Goal: Task Accomplishment & Management: Complete application form

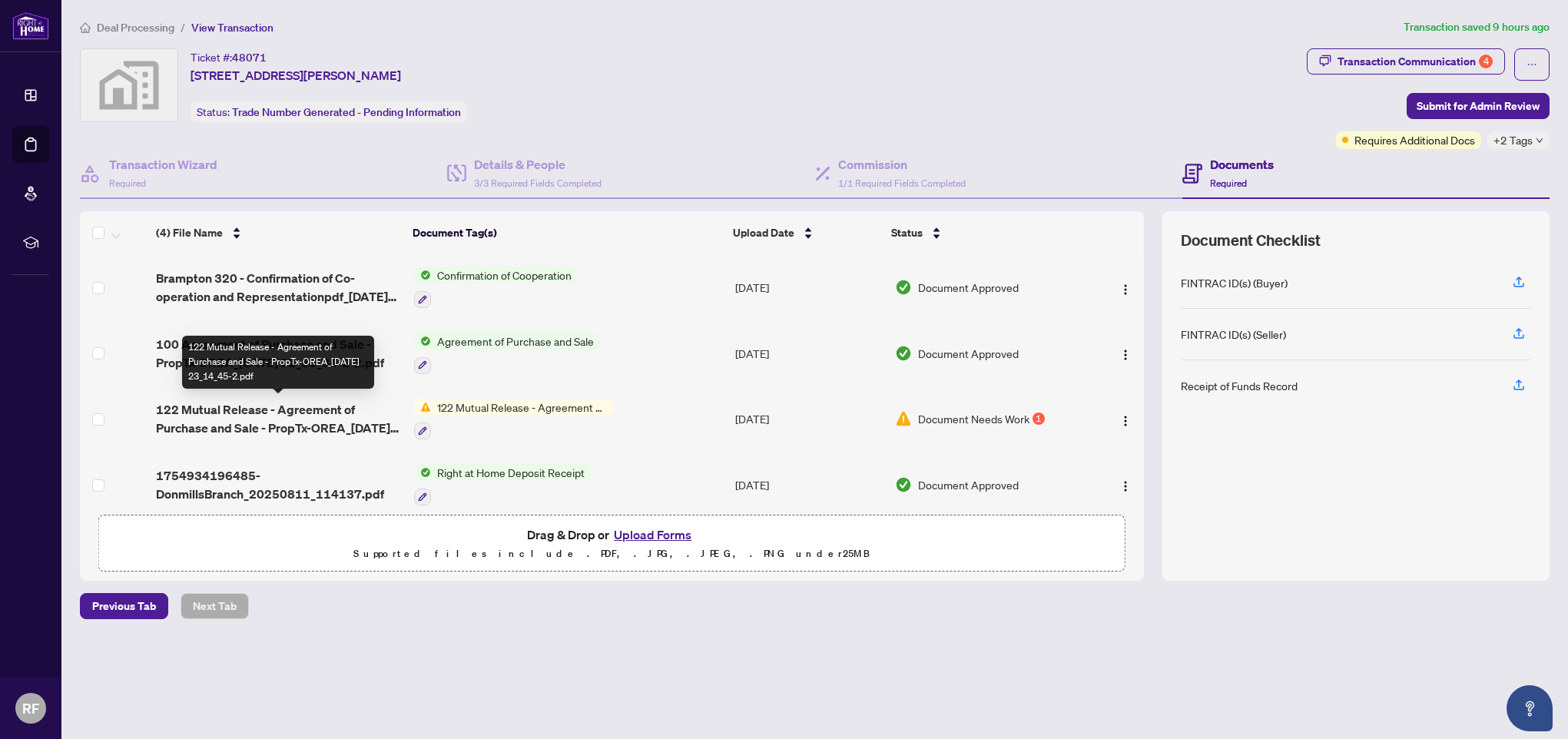
scroll to position [14, 0]
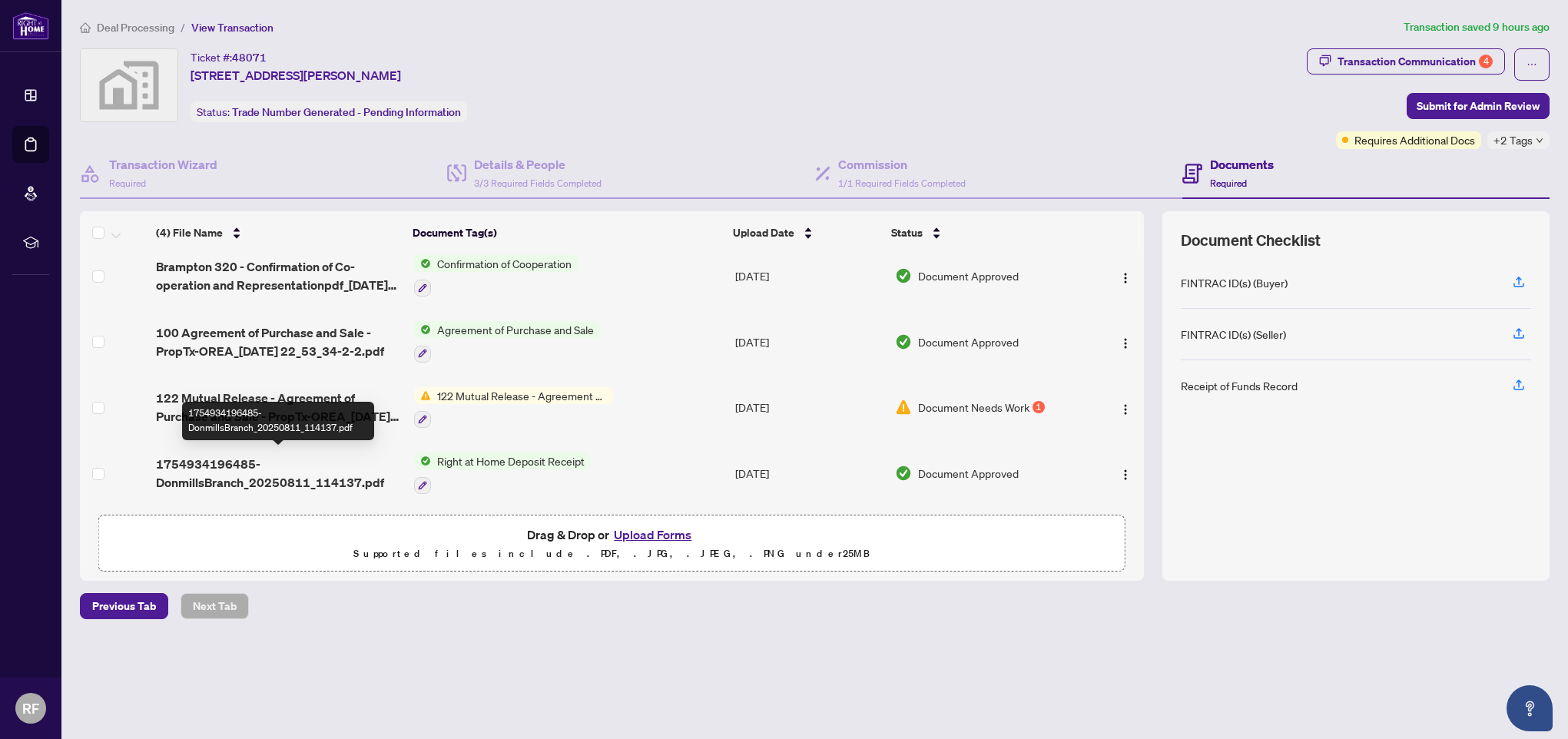
click at [278, 479] on span "1754934196485-DonmillsBranch_20250811_114137.pdf" at bounding box center [279, 472] width 245 height 37
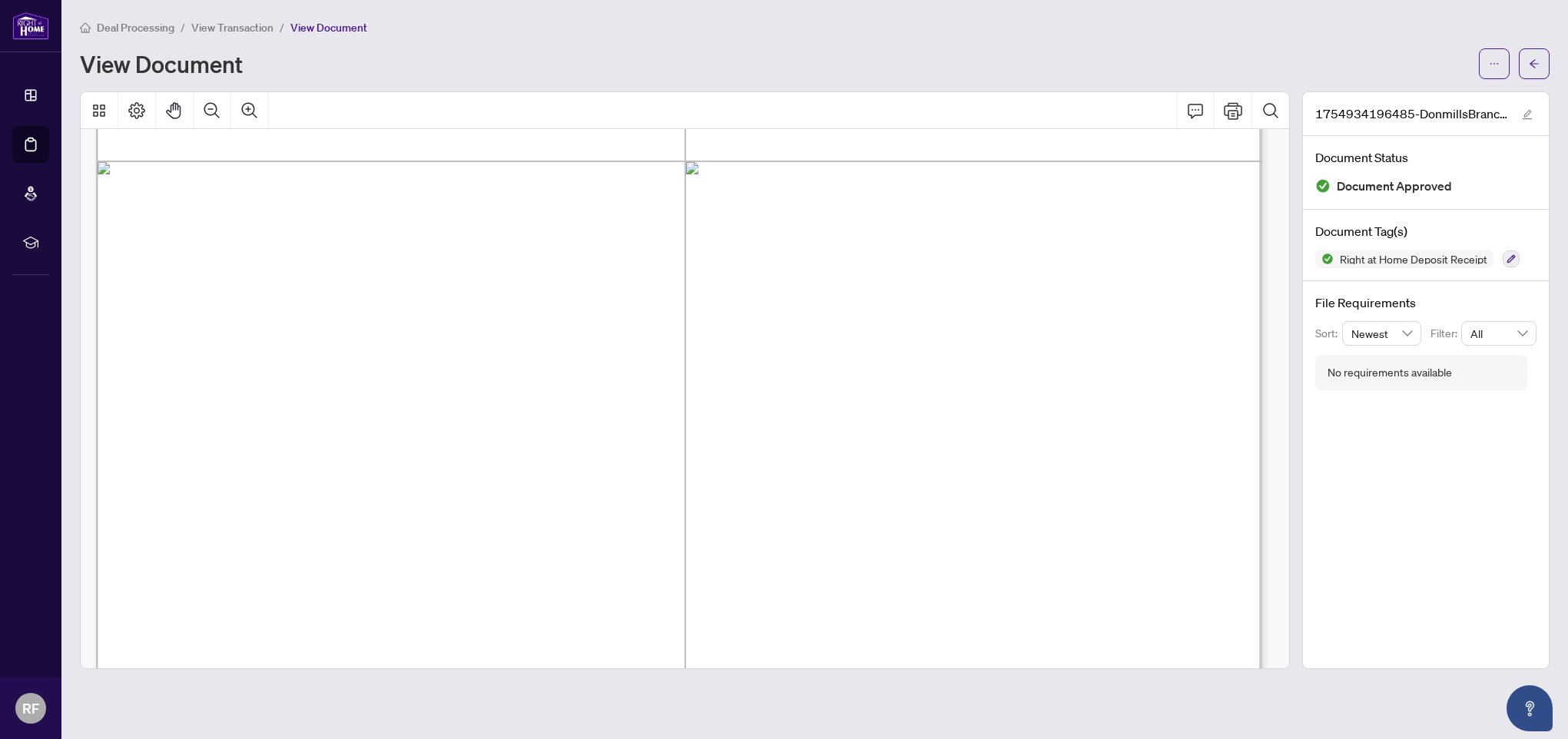
scroll to position [668, 0]
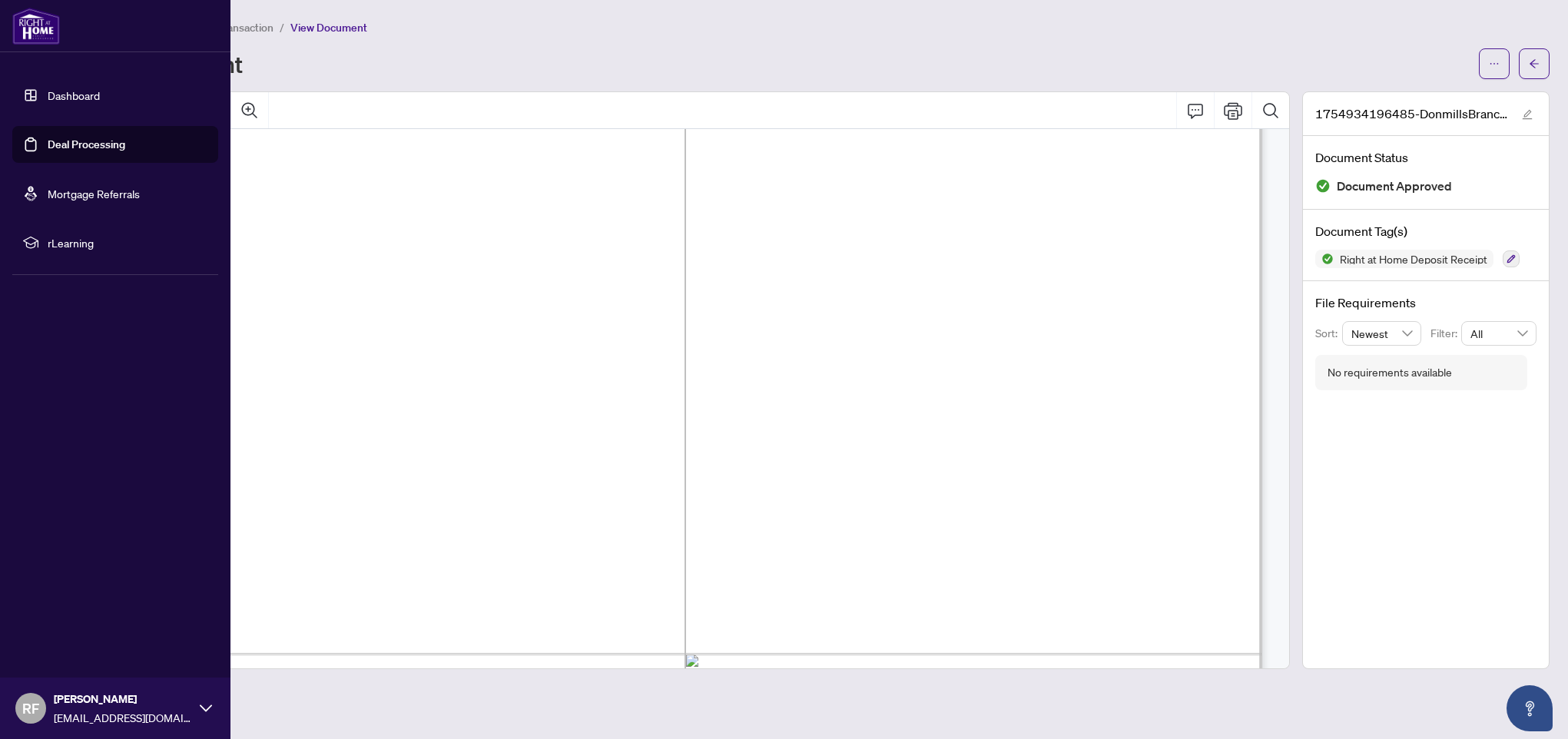
click at [115, 149] on link "Deal Processing" at bounding box center [87, 144] width 78 height 14
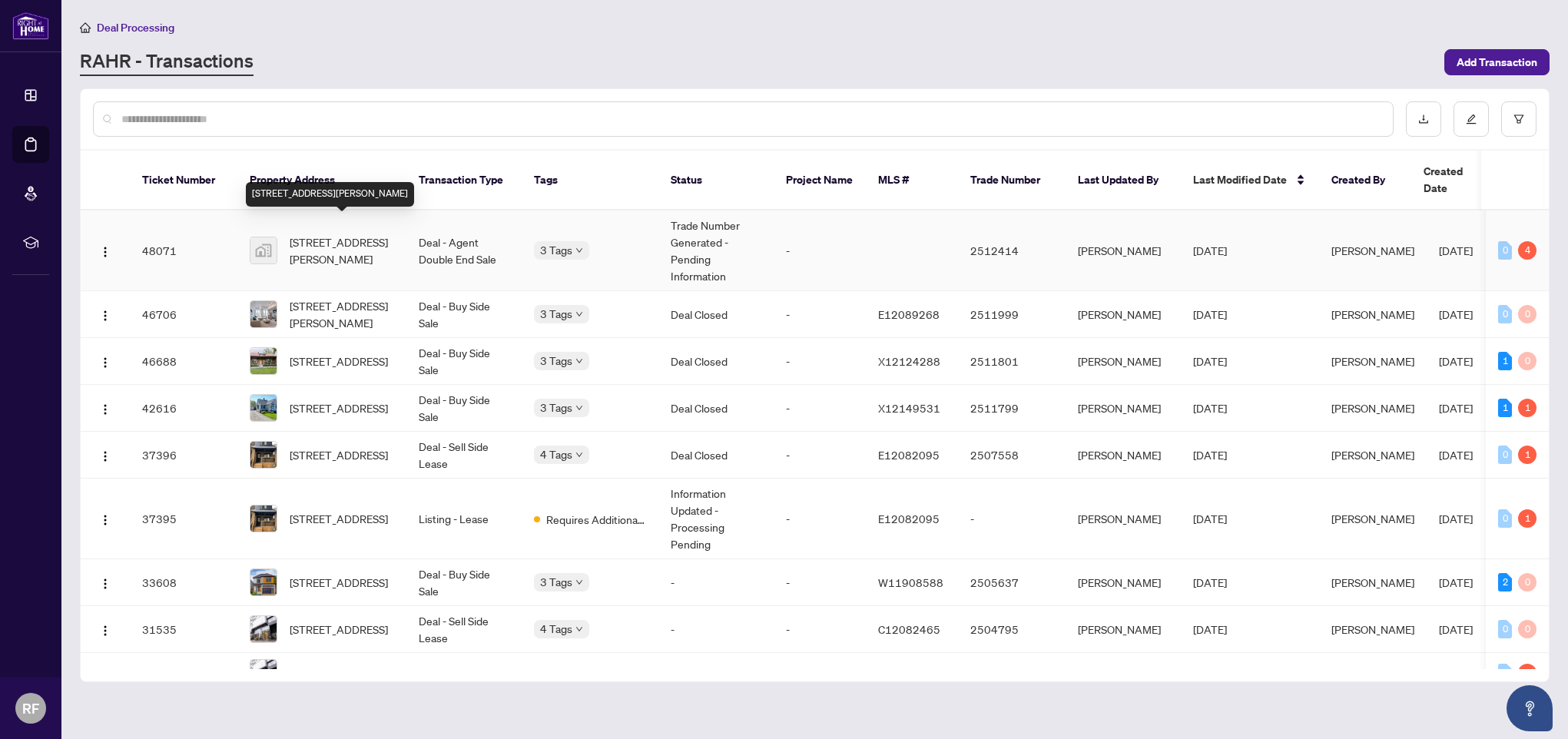
click at [351, 234] on span "[STREET_ADDRESS][PERSON_NAME]" at bounding box center [342, 250] width 105 height 33
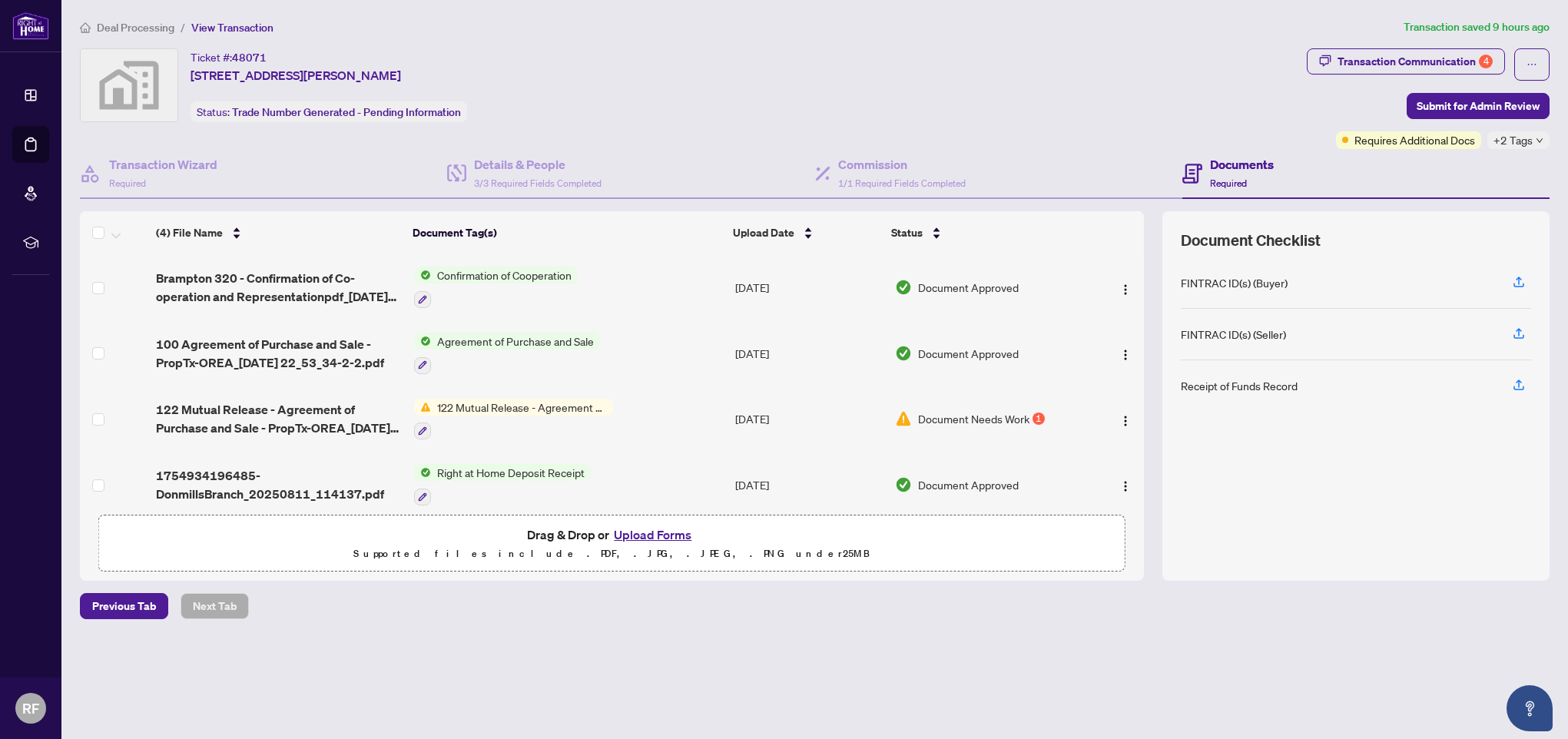
click at [986, 416] on span "Document Needs Work" at bounding box center [974, 418] width 112 height 17
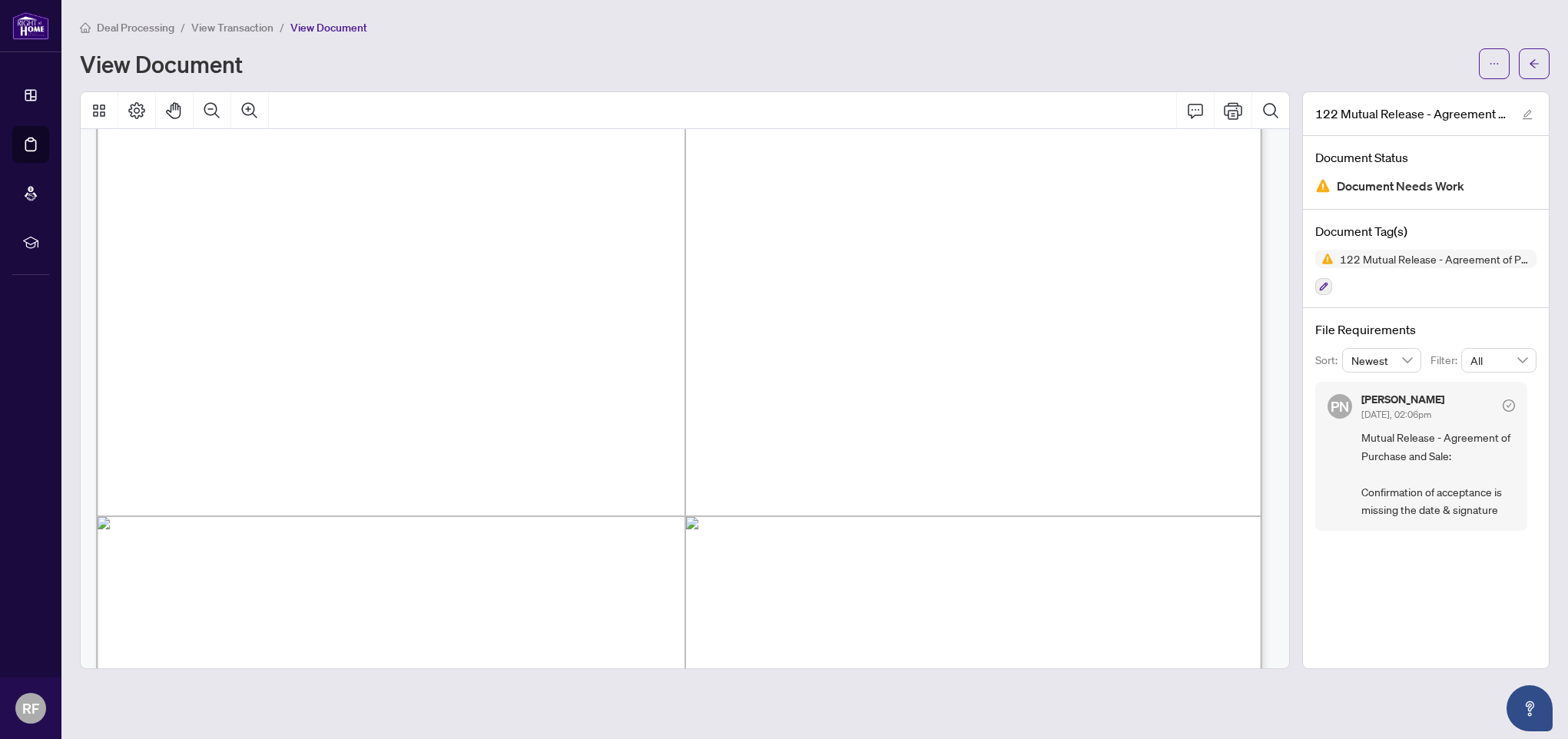
scroll to position [5, 0]
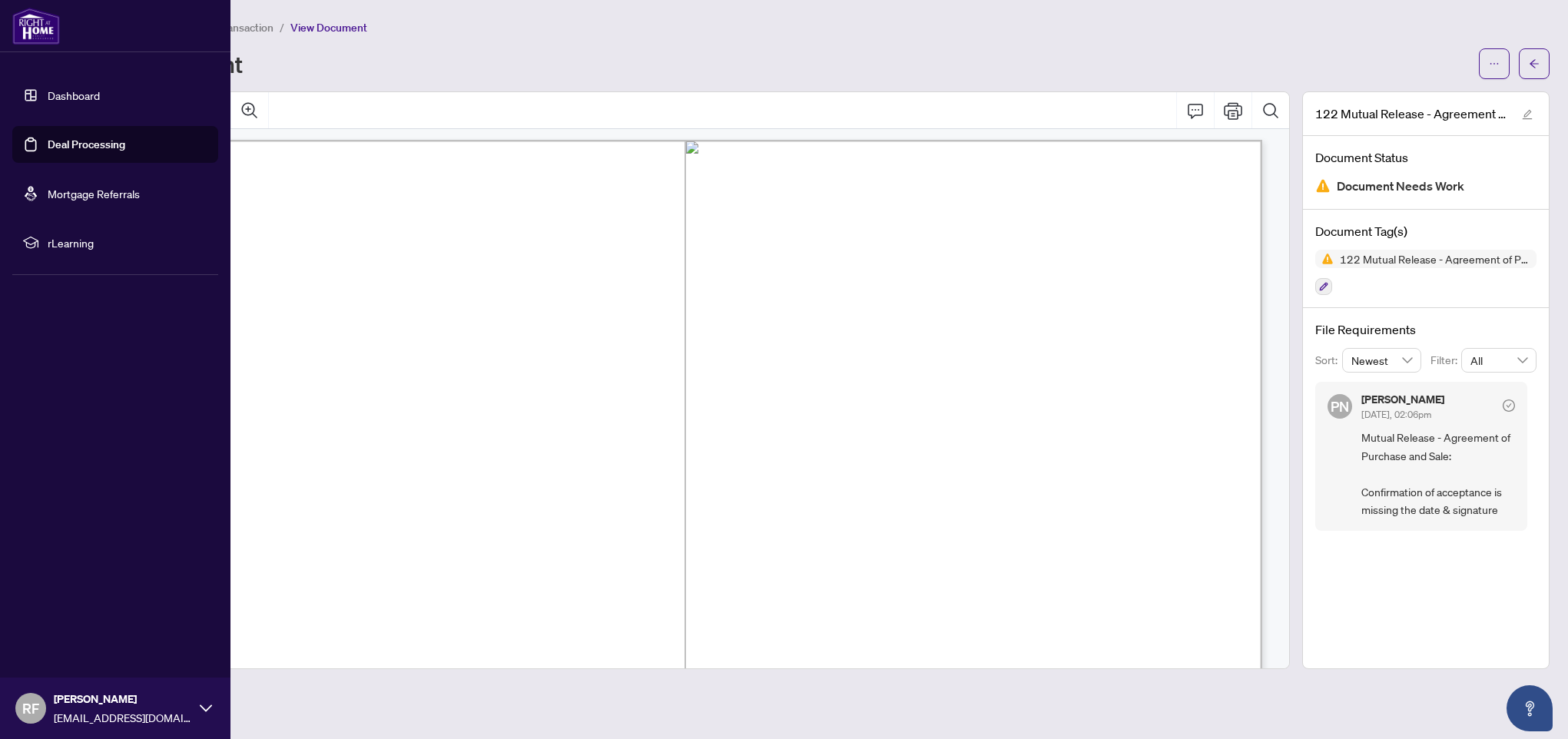
click at [50, 142] on link "Deal Processing" at bounding box center [87, 144] width 78 height 14
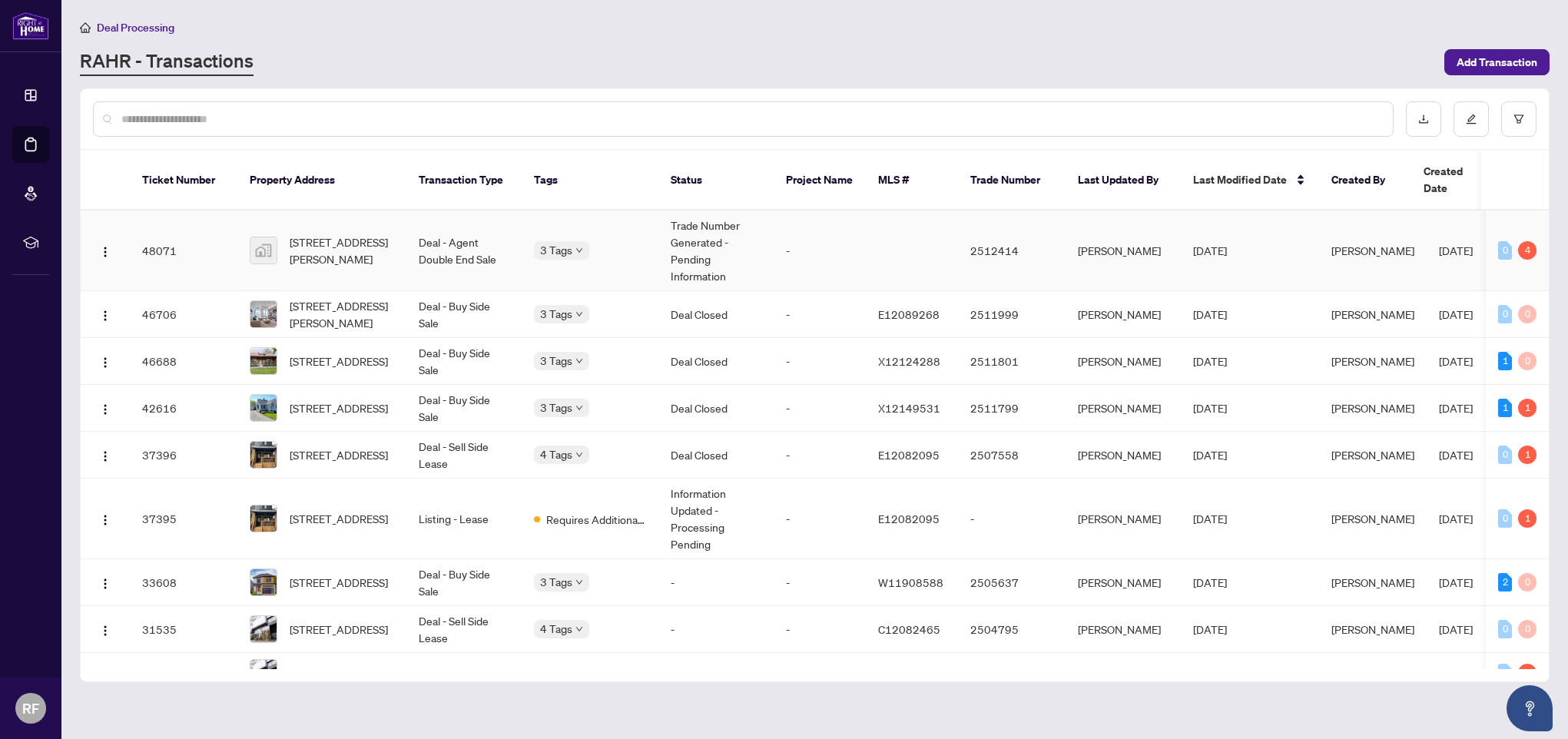
click at [344, 238] on span "[STREET_ADDRESS][PERSON_NAME]" at bounding box center [342, 250] width 105 height 33
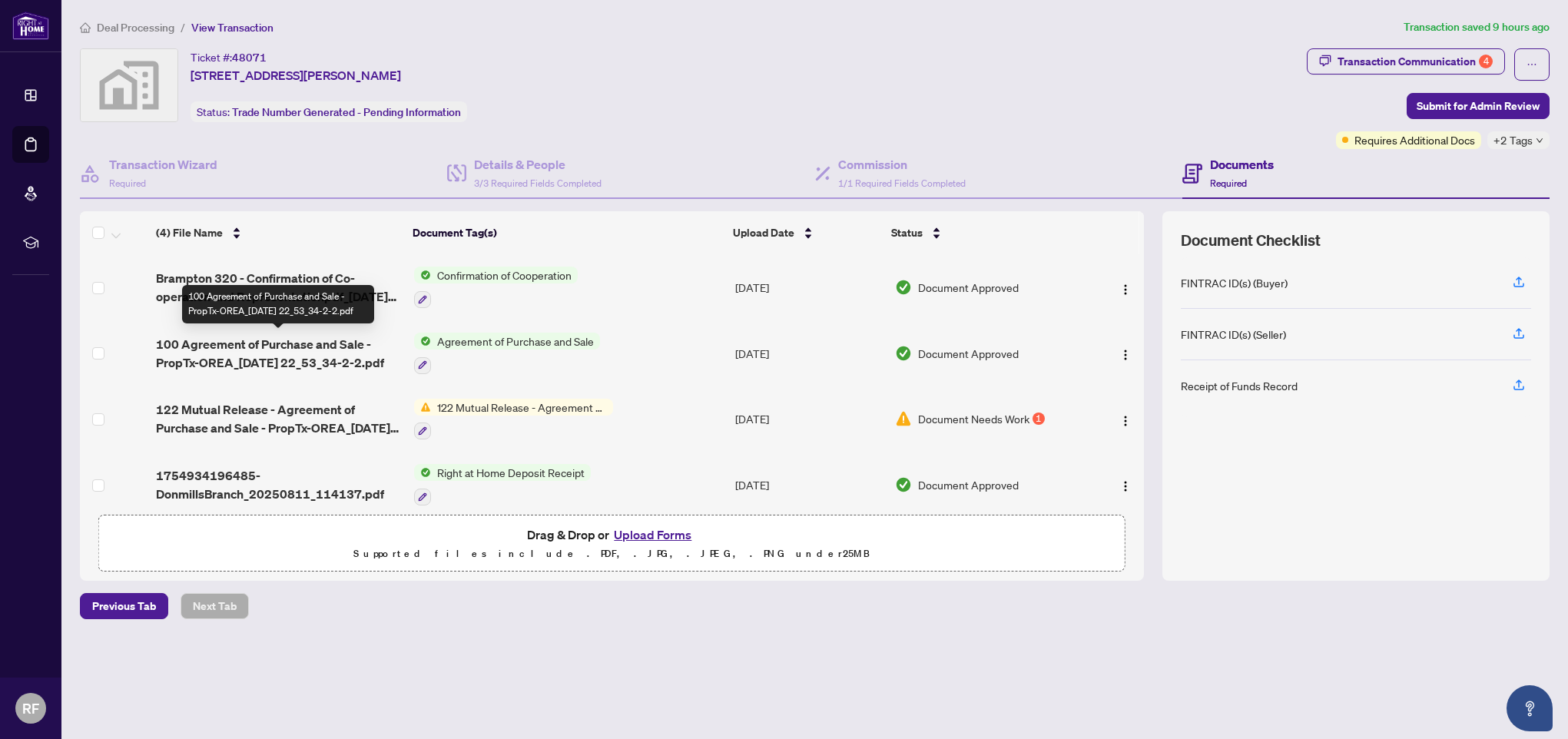
click at [297, 345] on span "100 Agreement of Purchase and Sale - PropTx-OREA_[DATE] 22_53_34-2-2.pdf" at bounding box center [279, 353] width 245 height 37
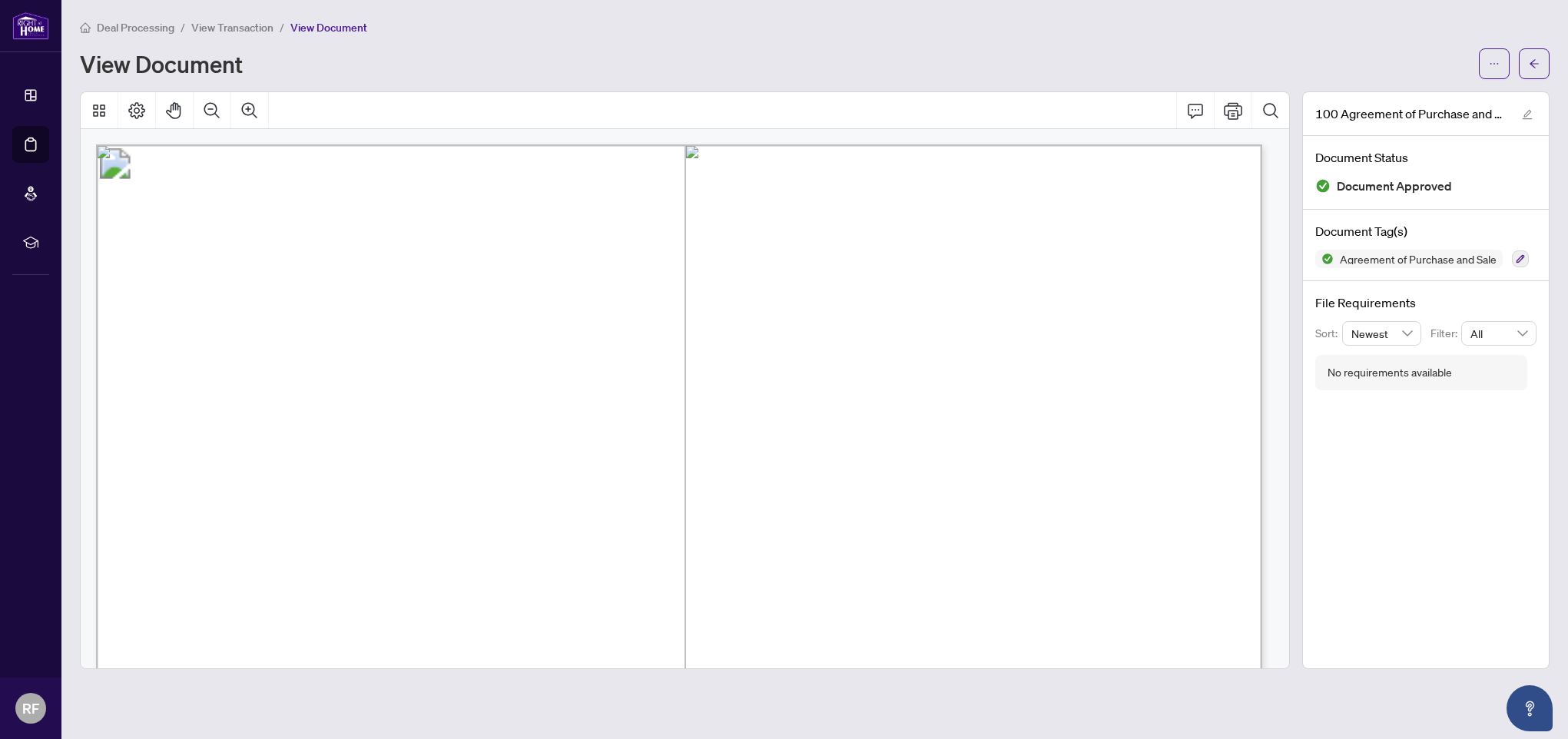
scroll to position [710, 0]
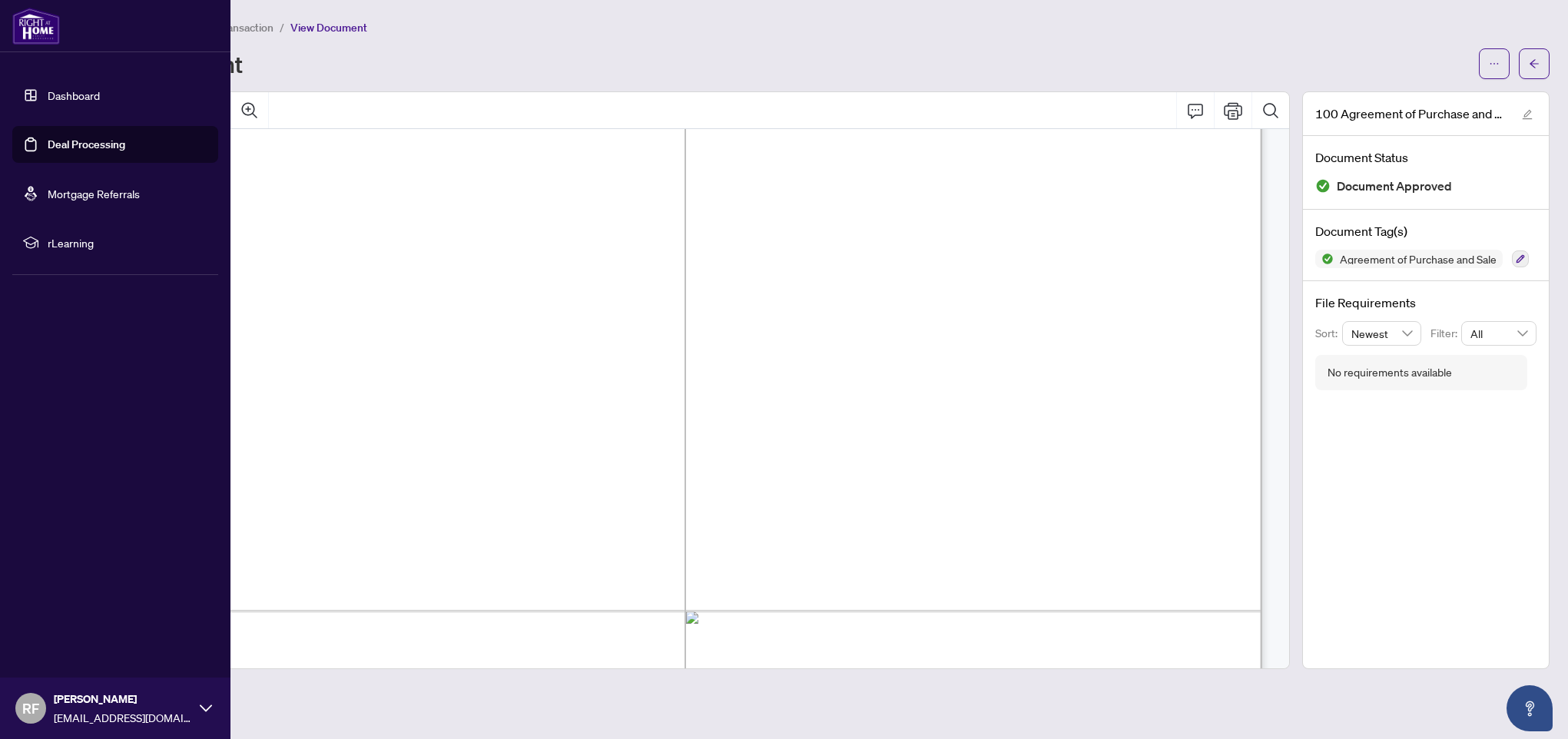
click at [48, 148] on link "Deal Processing" at bounding box center [87, 144] width 78 height 14
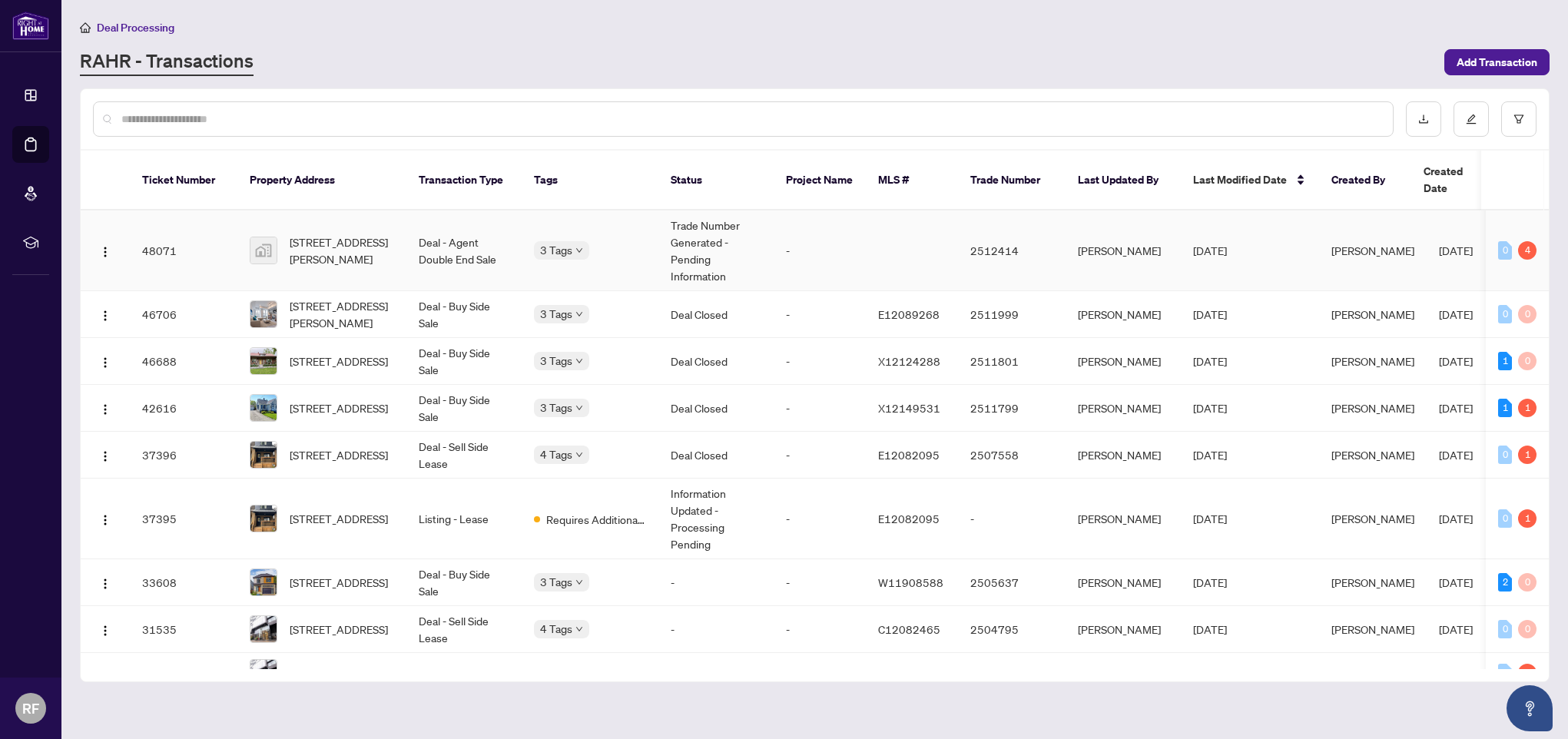
click at [374, 248] on span "[STREET_ADDRESS][PERSON_NAME]" at bounding box center [342, 250] width 105 height 33
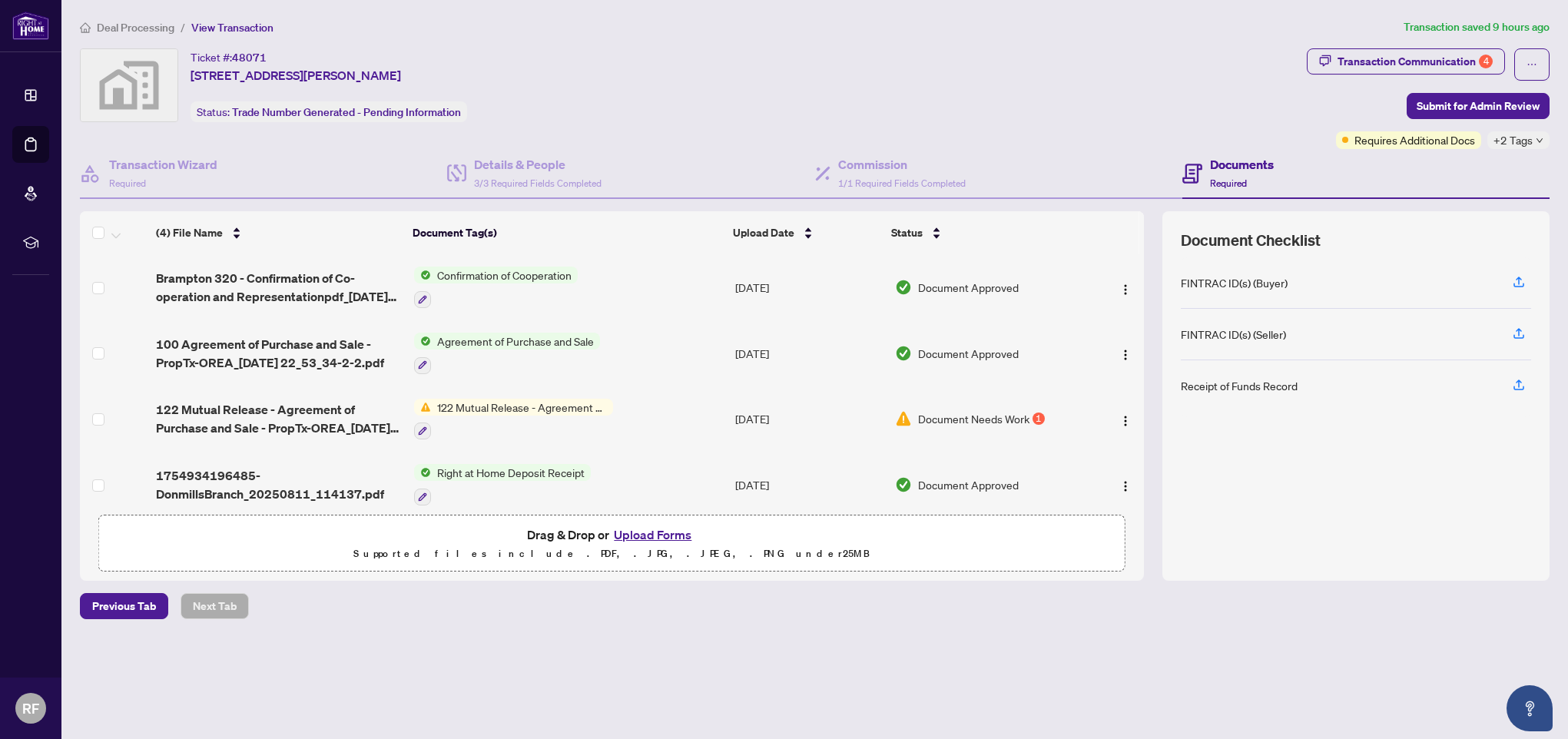
click at [1001, 429] on td "Document Needs Work 1" at bounding box center [988, 419] width 199 height 66
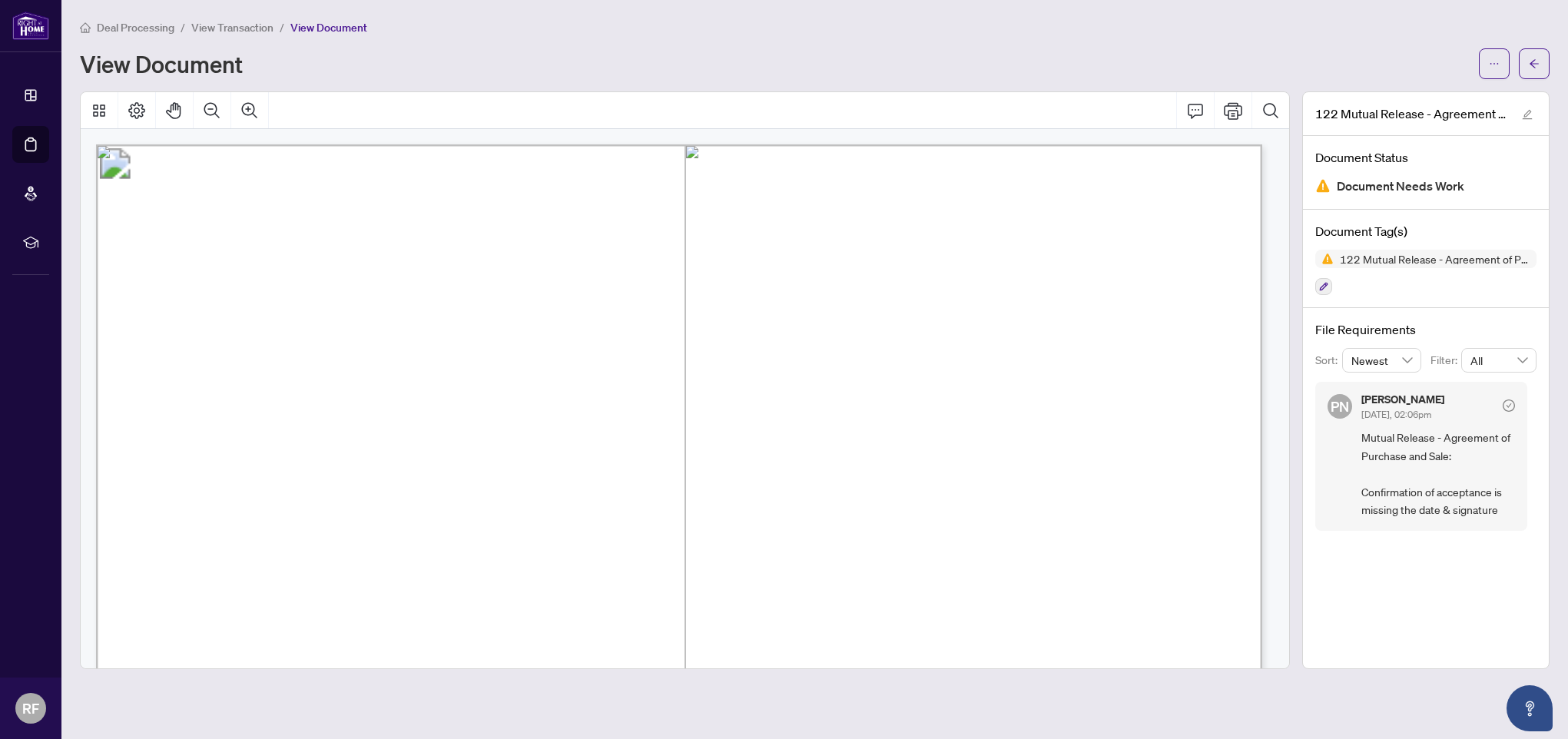
click at [1428, 301] on div "Document Tag(s) 122 Mutual Release - Agreement of Purchase and Sale" at bounding box center [1426, 260] width 246 height 99
click at [1433, 312] on div "File Requirements Sort: Newest Filter: All PN Paula Nguyen Aug/21/2025, 02:06pm…" at bounding box center [1426, 425] width 246 height 235
click at [1230, 115] on icon "Print" at bounding box center [1233, 110] width 18 height 18
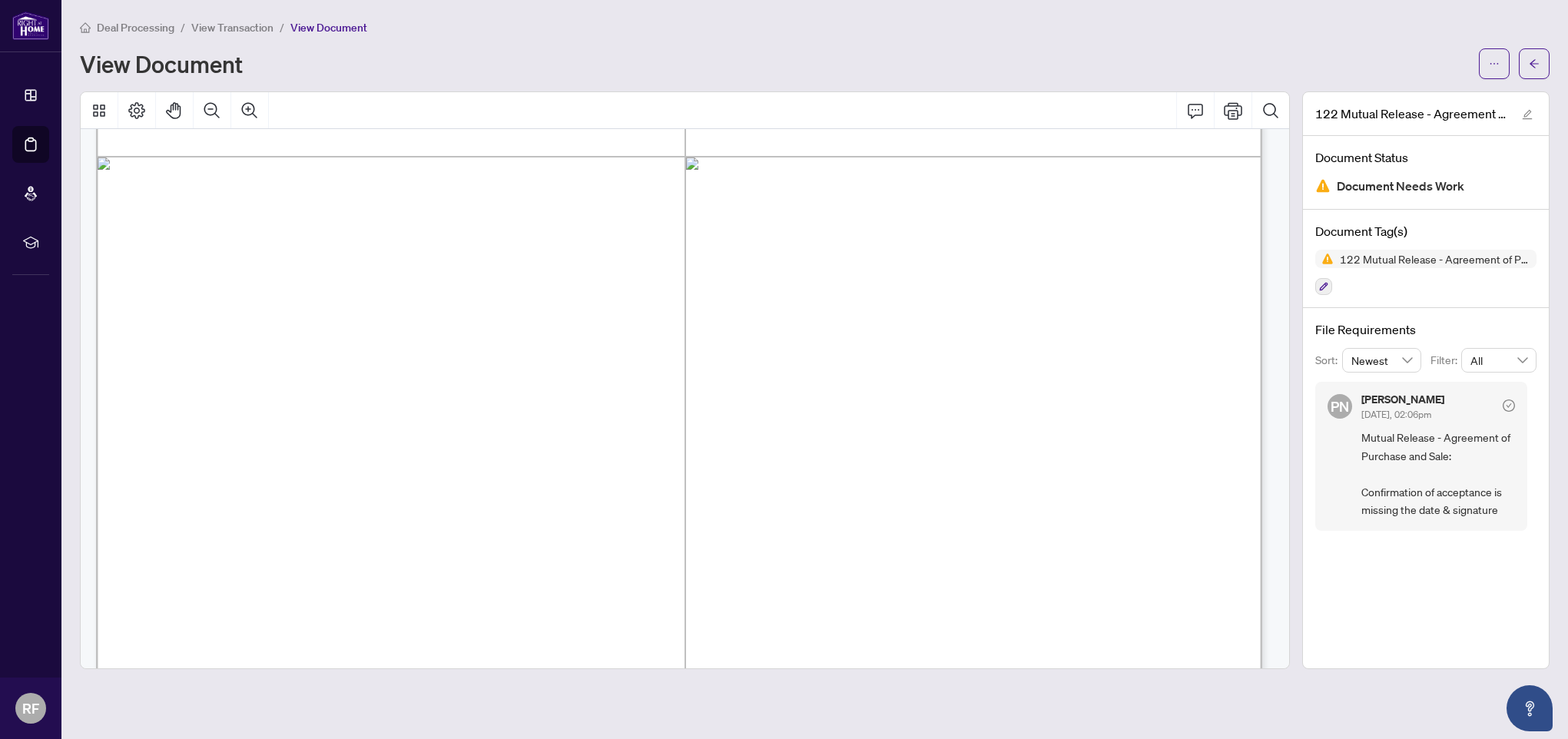
scroll to position [579, 0]
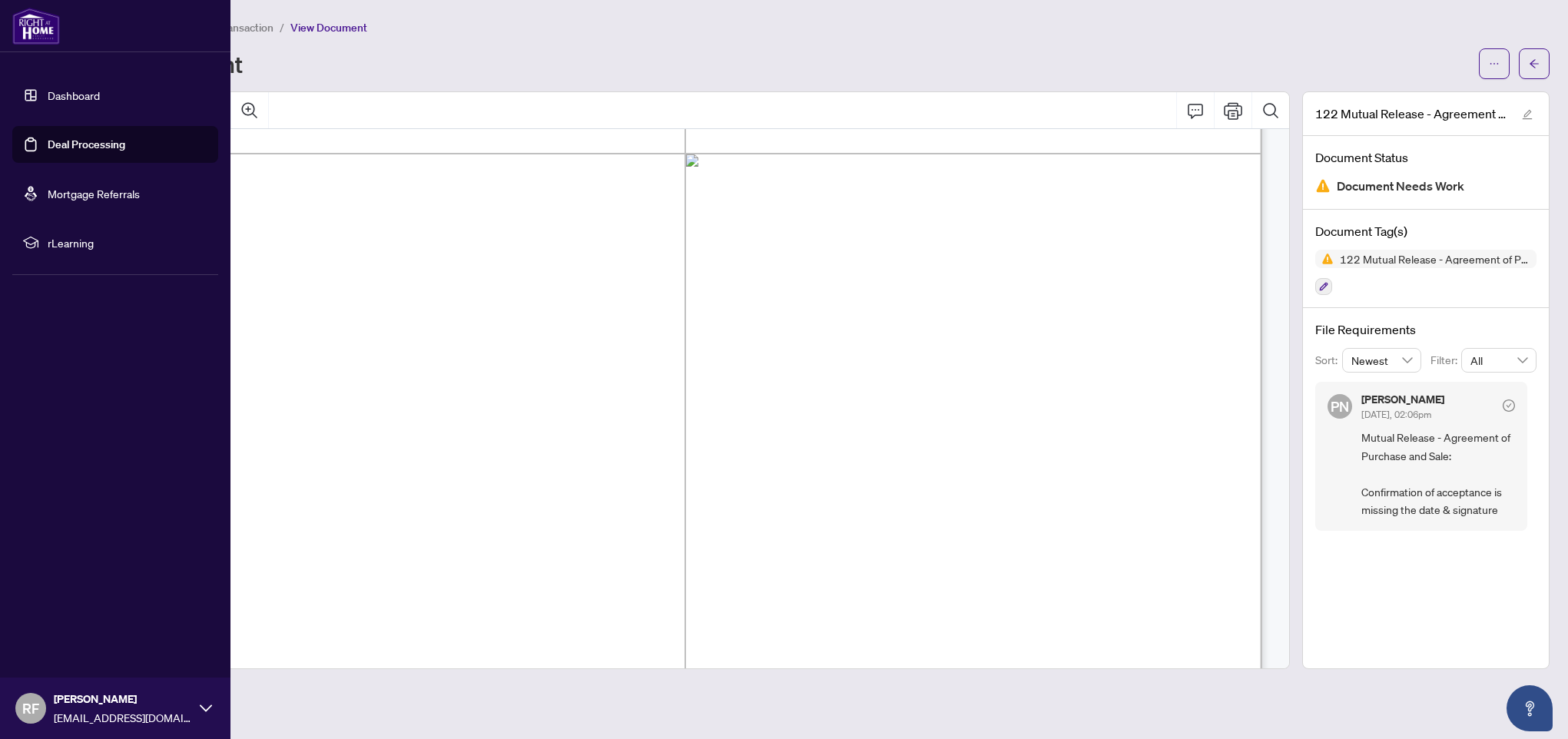
click at [89, 141] on link "Deal Processing" at bounding box center [87, 144] width 78 height 14
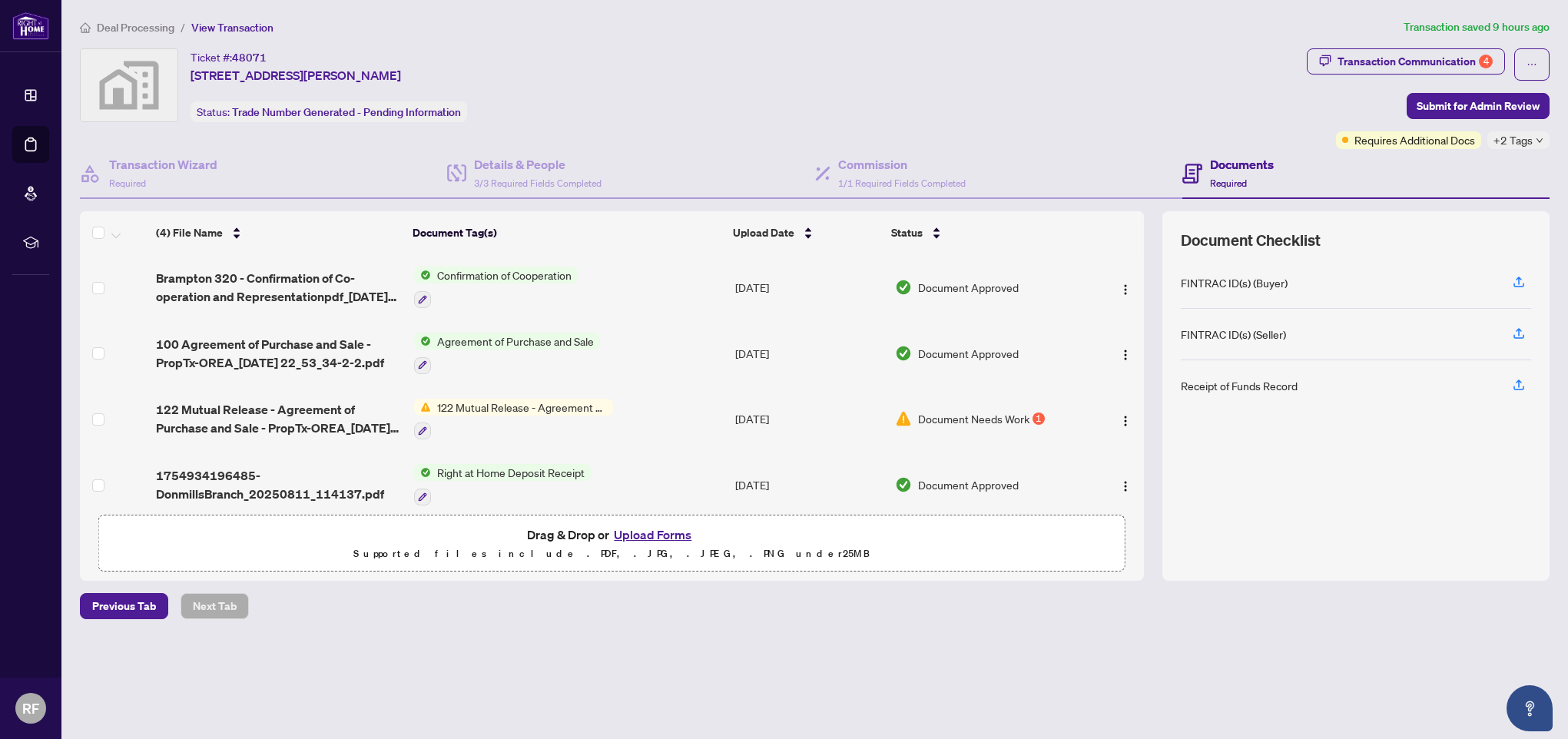
scroll to position [14, 0]
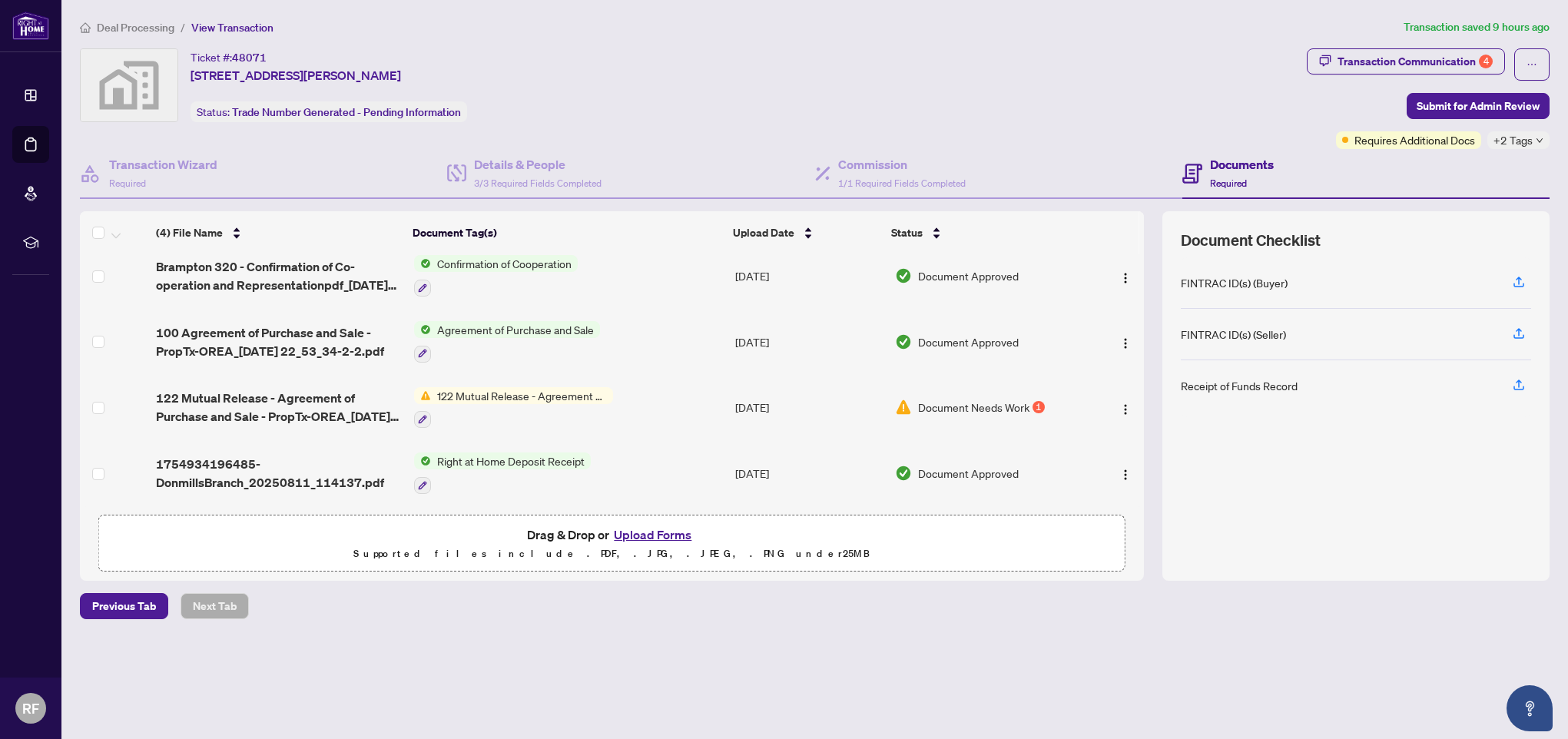
click at [683, 535] on button "Upload Forms" at bounding box center [653, 534] width 87 height 20
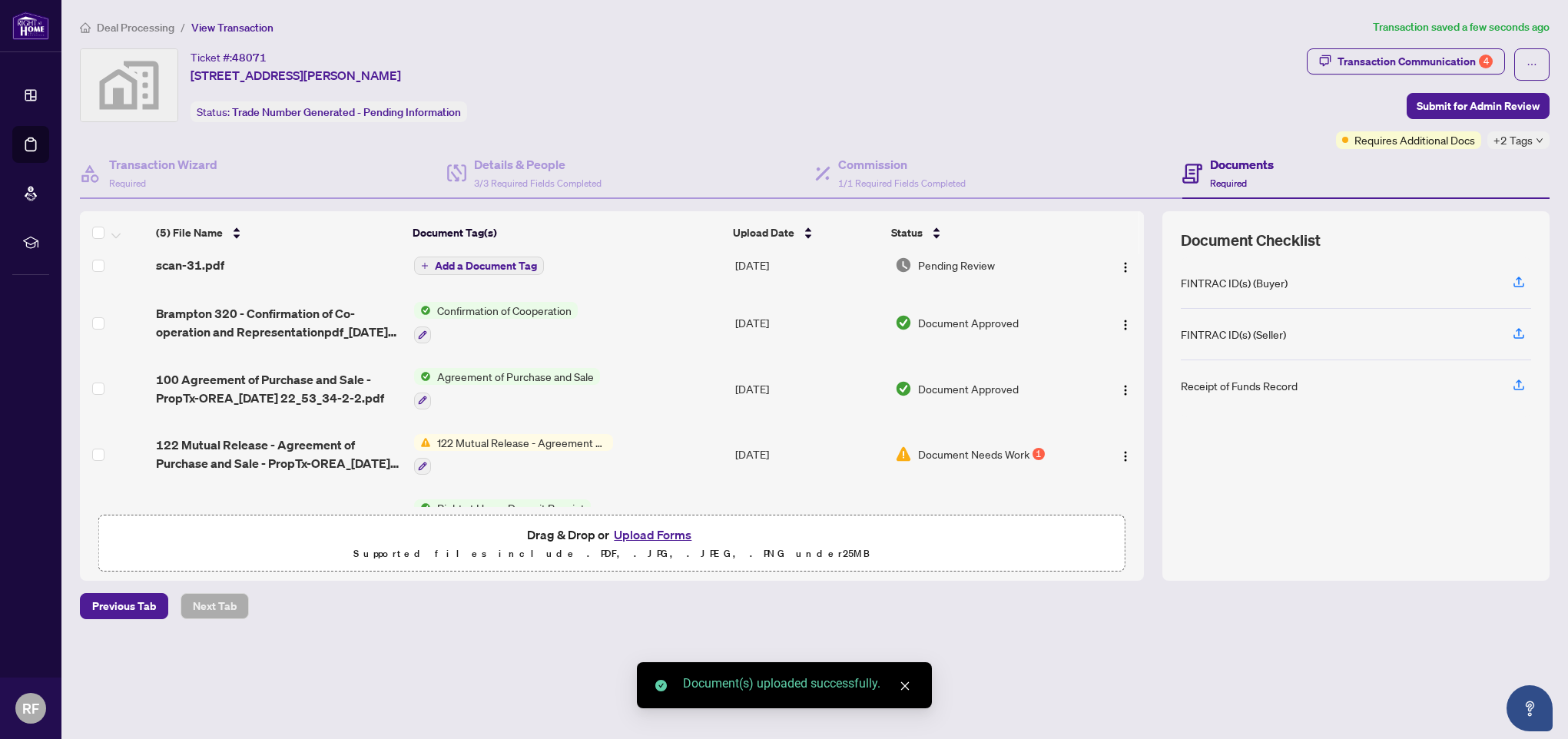
click at [460, 268] on span "Add a Document Tag" at bounding box center [485, 266] width 102 height 11
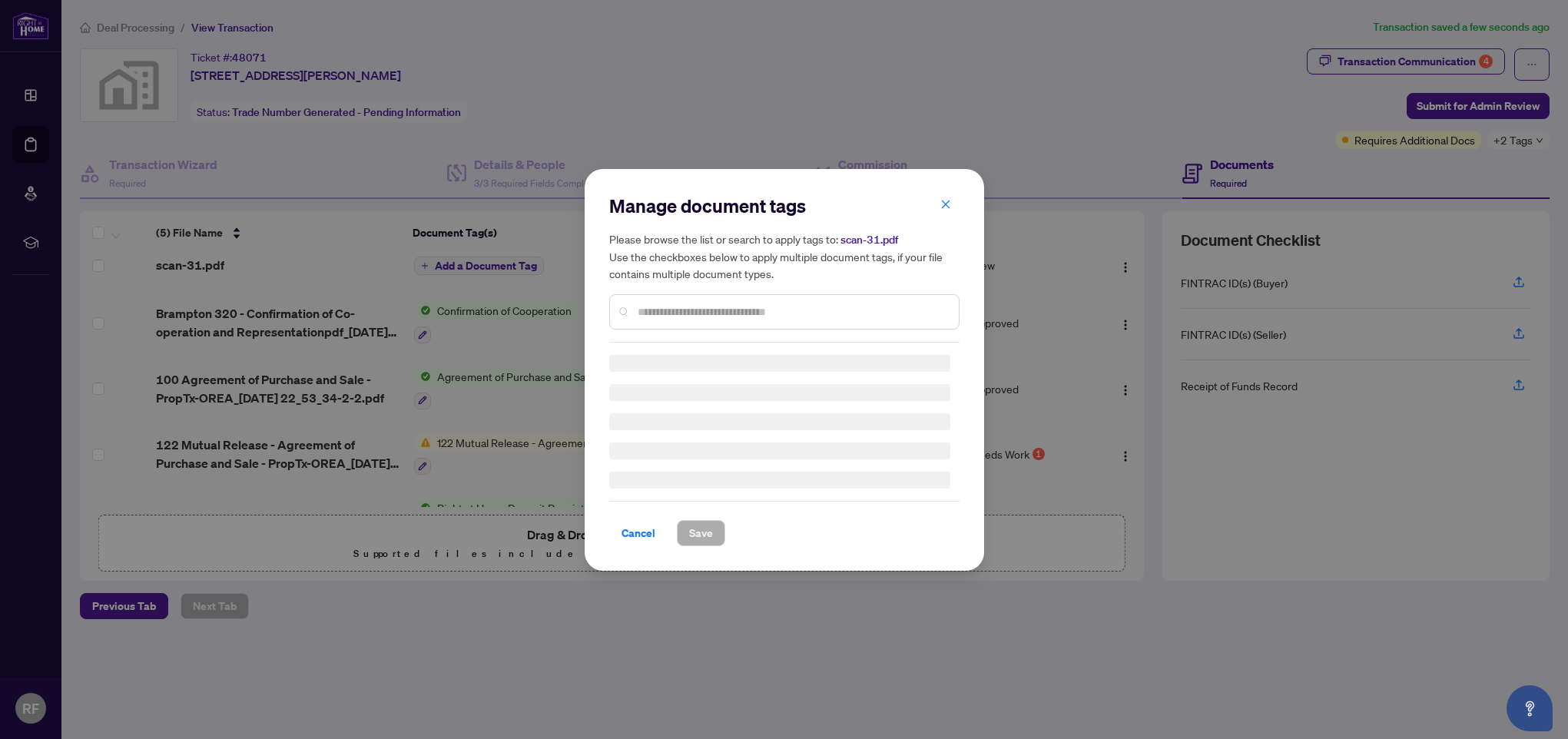
click at [705, 315] on div "Manage document tags Please browse the list or search to apply tags to: scan-31…" at bounding box center [784, 370] width 351 height 352
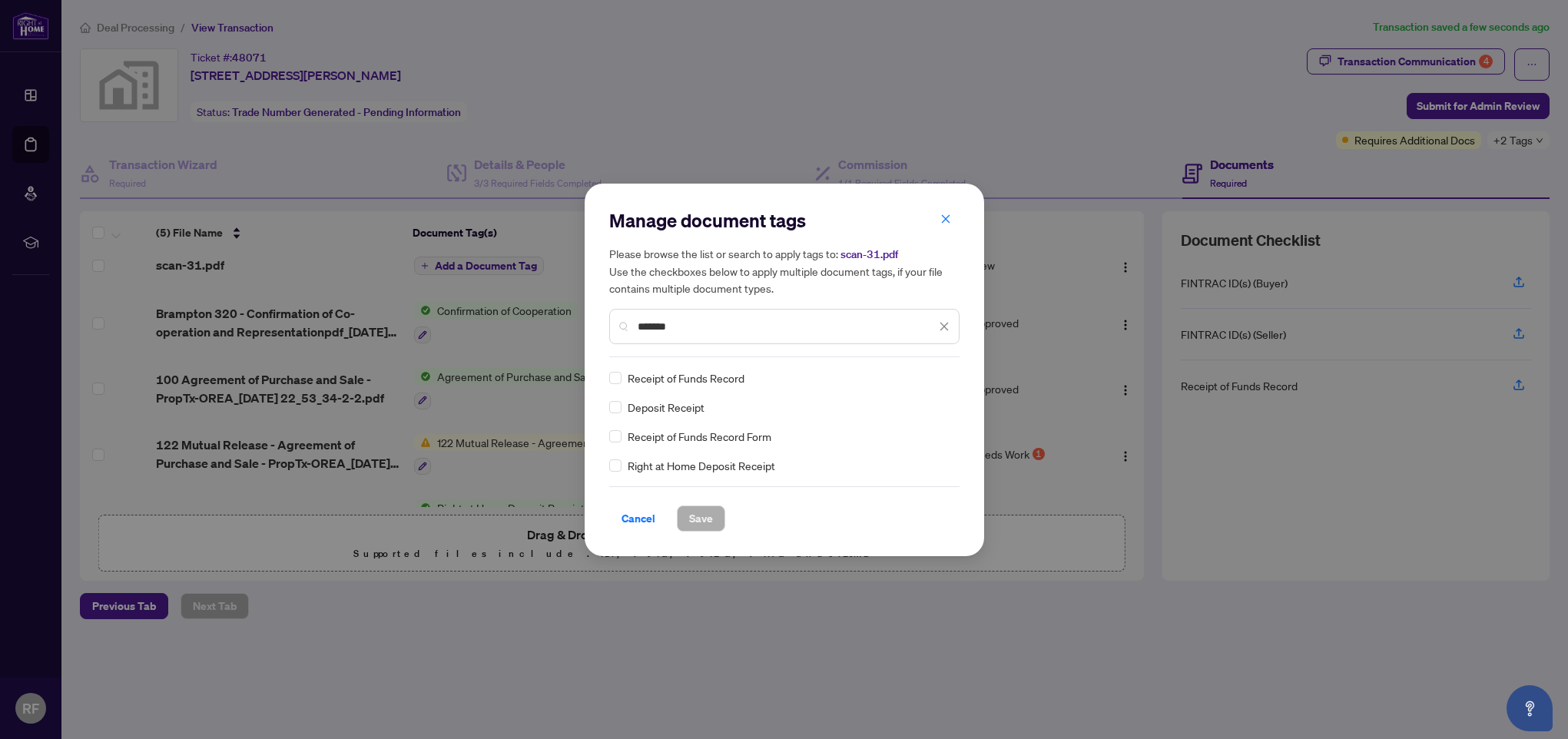
type input "*******"
click at [729, 377] on span "Receipt of Funds Record" at bounding box center [686, 378] width 117 height 17
click at [613, 380] on span at bounding box center [616, 378] width 13 height 13
click at [710, 525] on span "Save" at bounding box center [701, 518] width 23 height 24
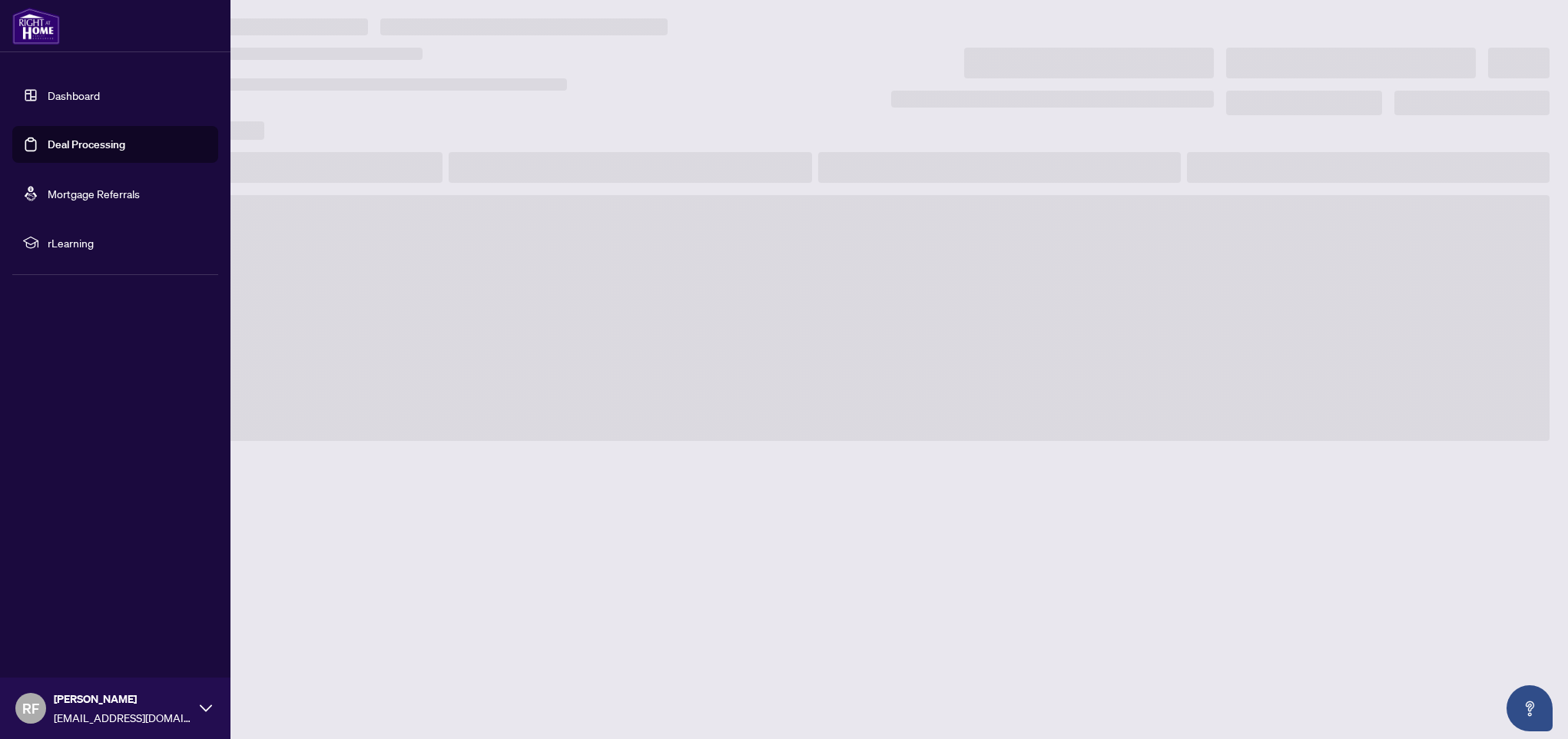
click at [48, 147] on link "Deal Processing" at bounding box center [87, 144] width 78 height 14
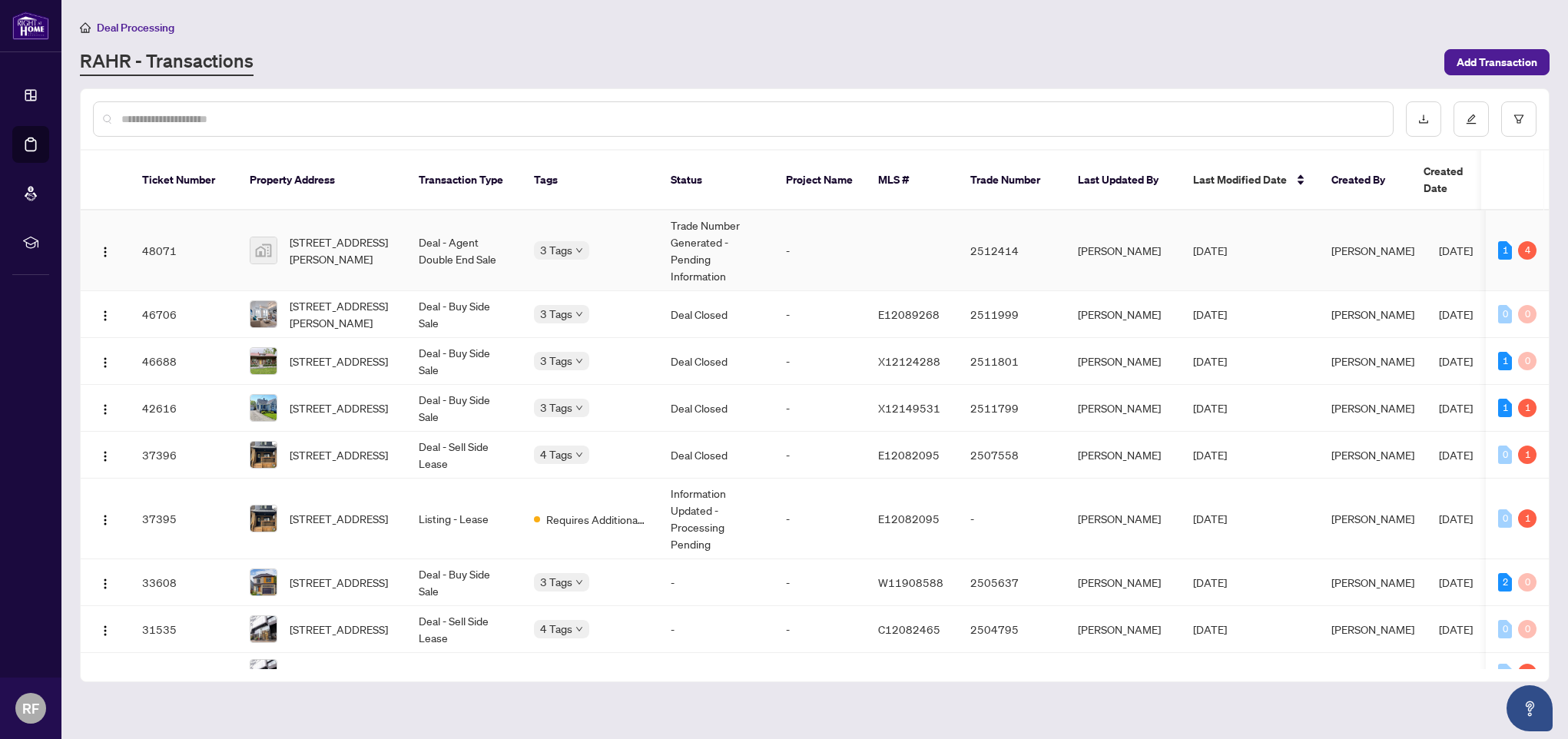
click at [371, 236] on span "[STREET_ADDRESS][PERSON_NAME]" at bounding box center [342, 250] width 105 height 33
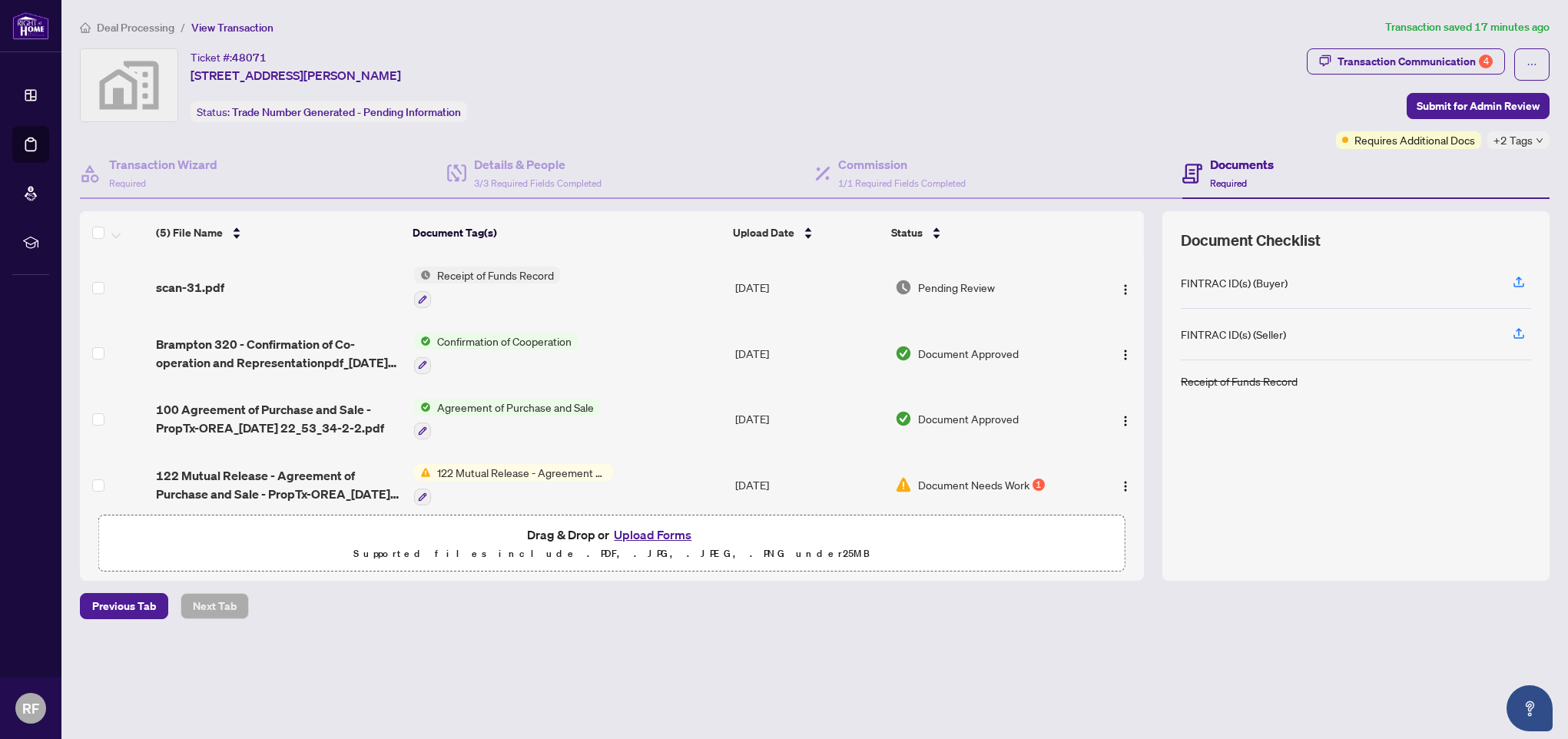
click at [642, 530] on button "Upload Forms" at bounding box center [653, 534] width 87 height 20
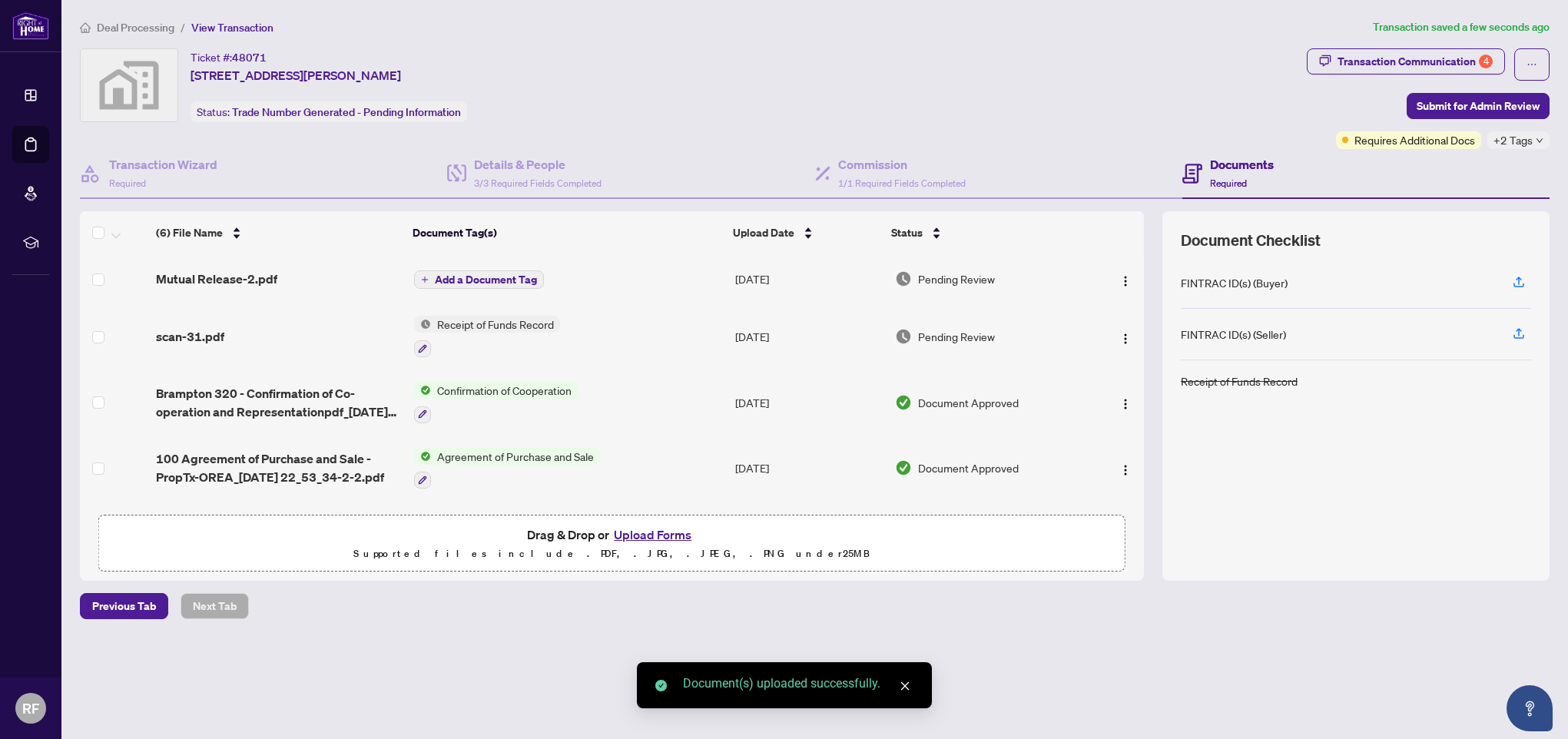
click at [467, 274] on span "Add a Document Tag" at bounding box center [485, 279] width 102 height 11
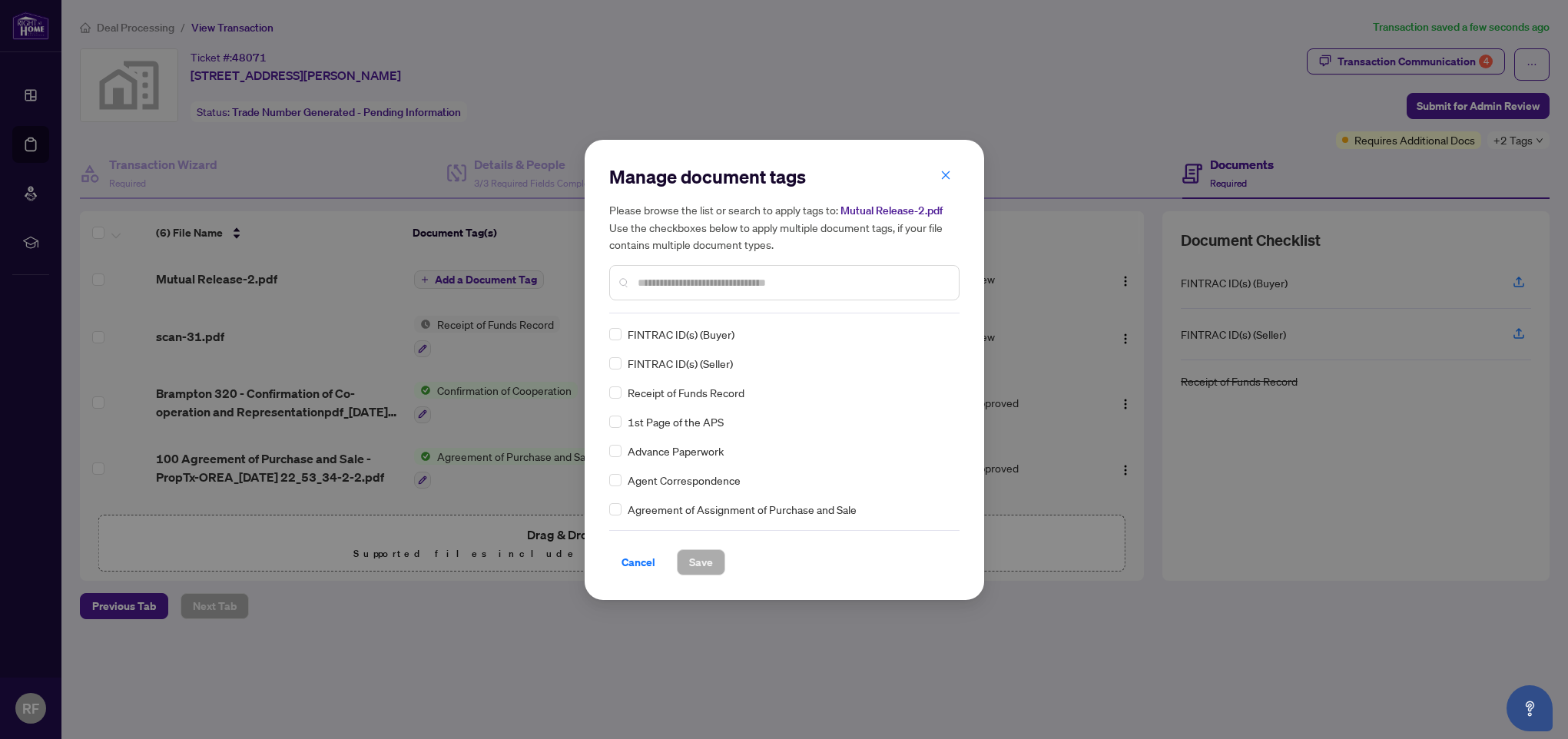
click at [692, 279] on input "text" at bounding box center [792, 282] width 309 height 17
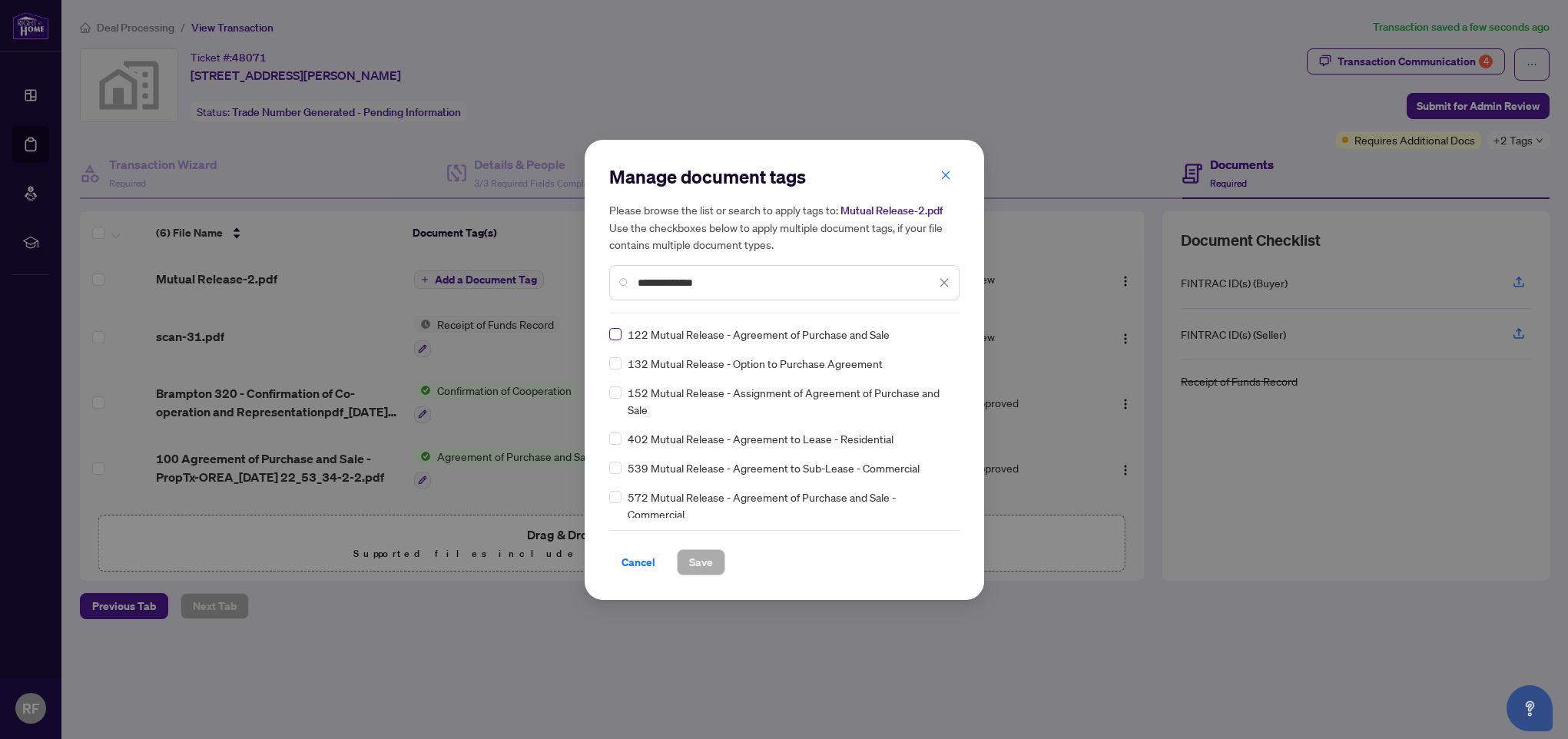
type input "**********"
click at [700, 557] on span "Save" at bounding box center [701, 561] width 23 height 24
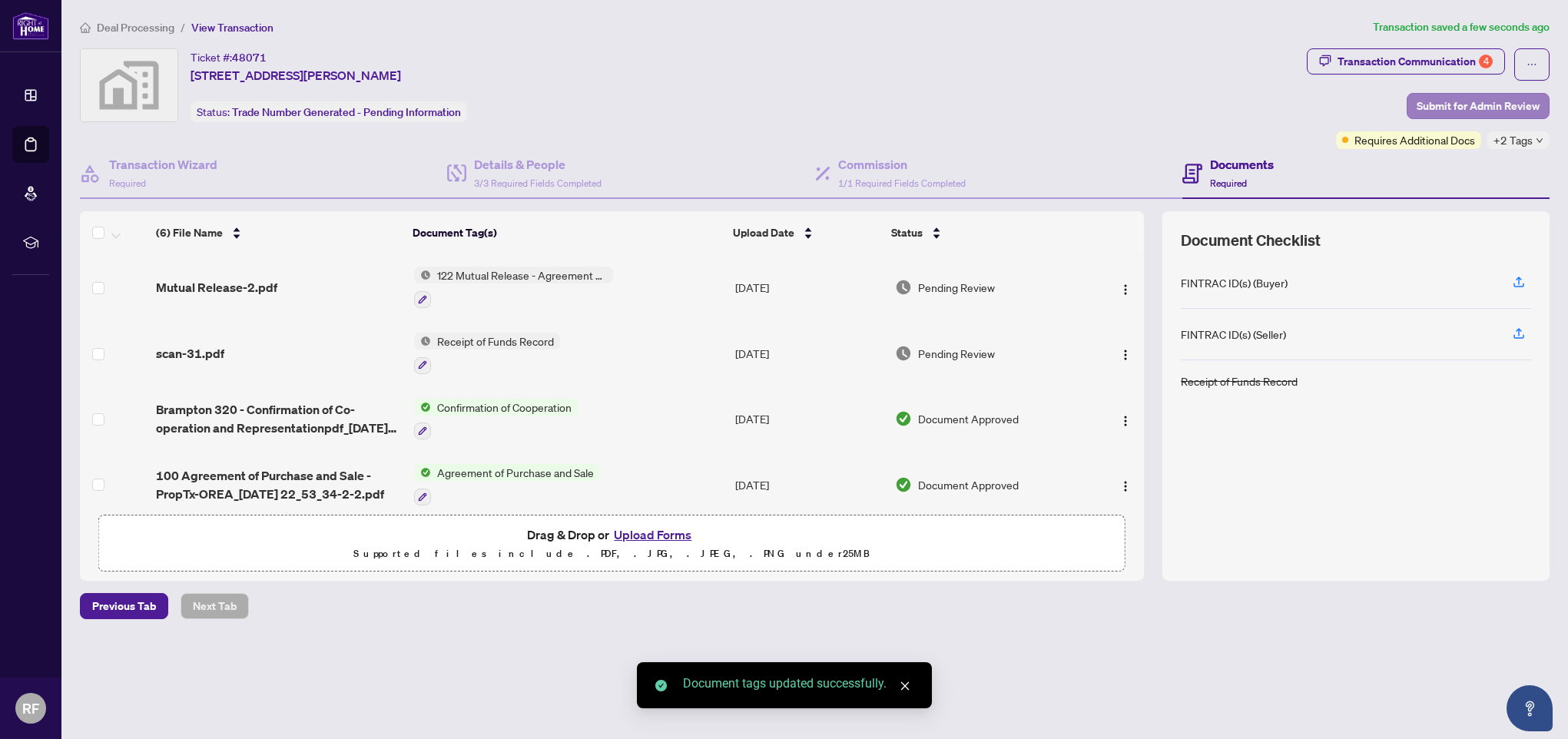
click at [1432, 105] on span "Submit for Admin Review" at bounding box center [1478, 105] width 123 height 24
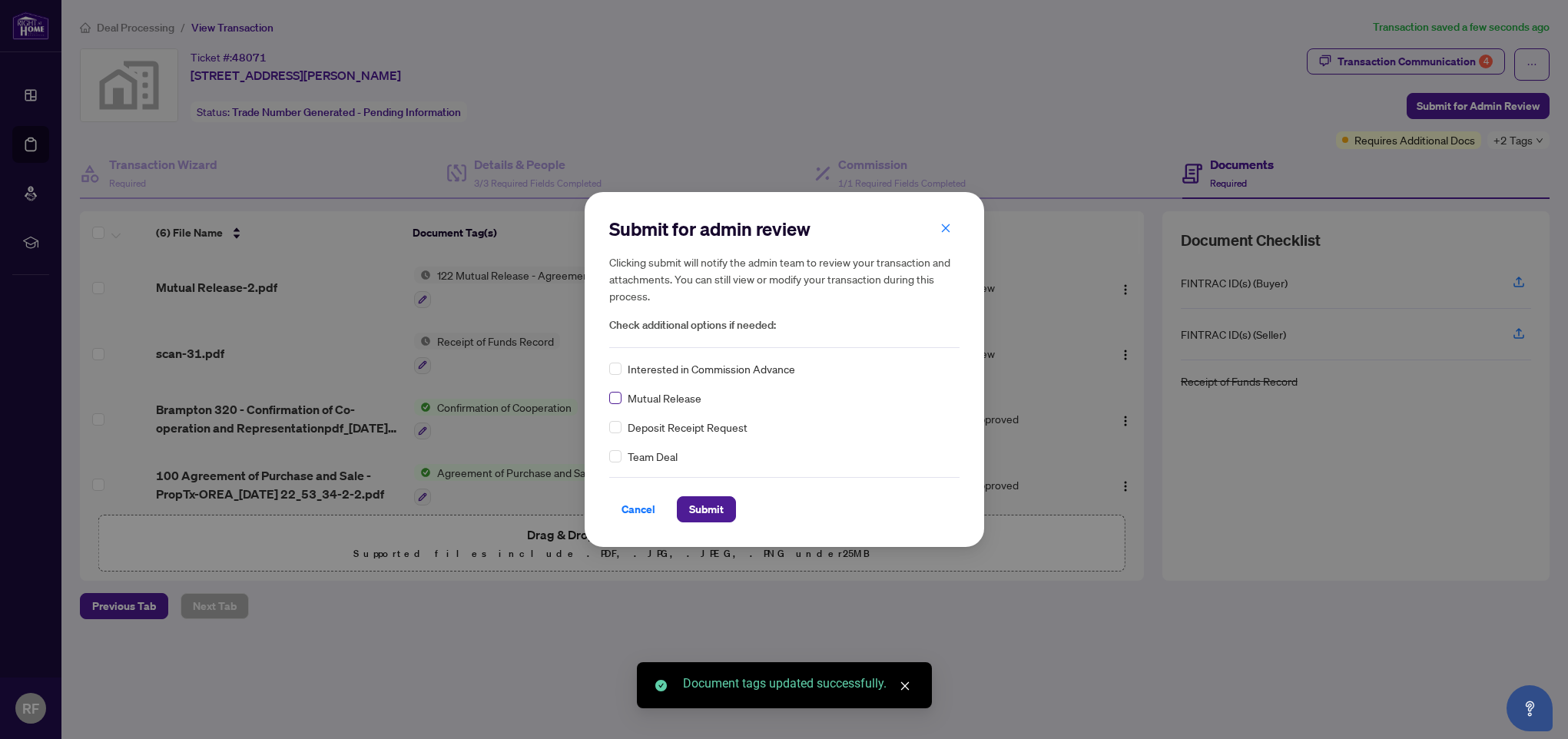
click at [620, 403] on span at bounding box center [616, 398] width 13 height 13
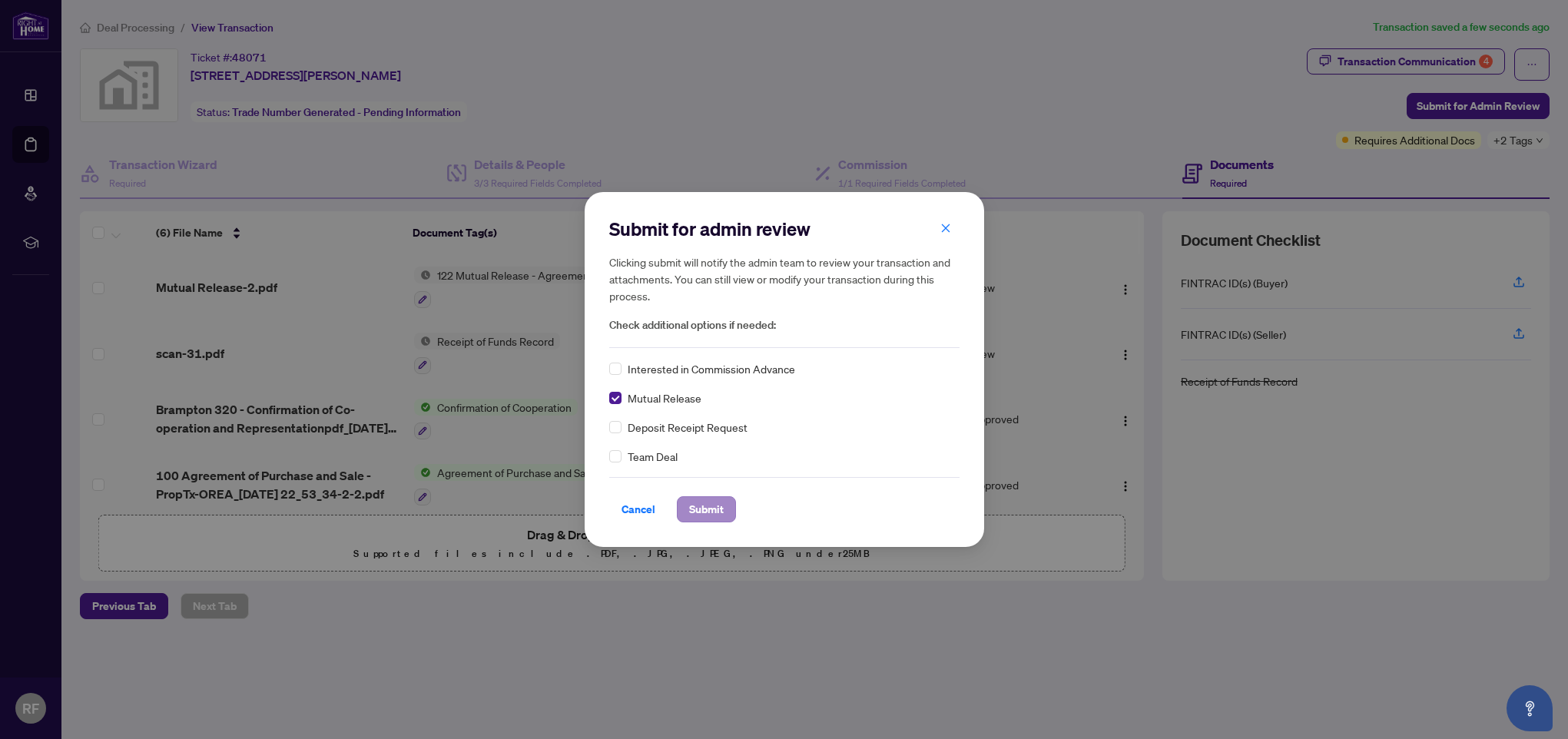
click at [706, 509] on span "Submit" at bounding box center [706, 508] width 34 height 24
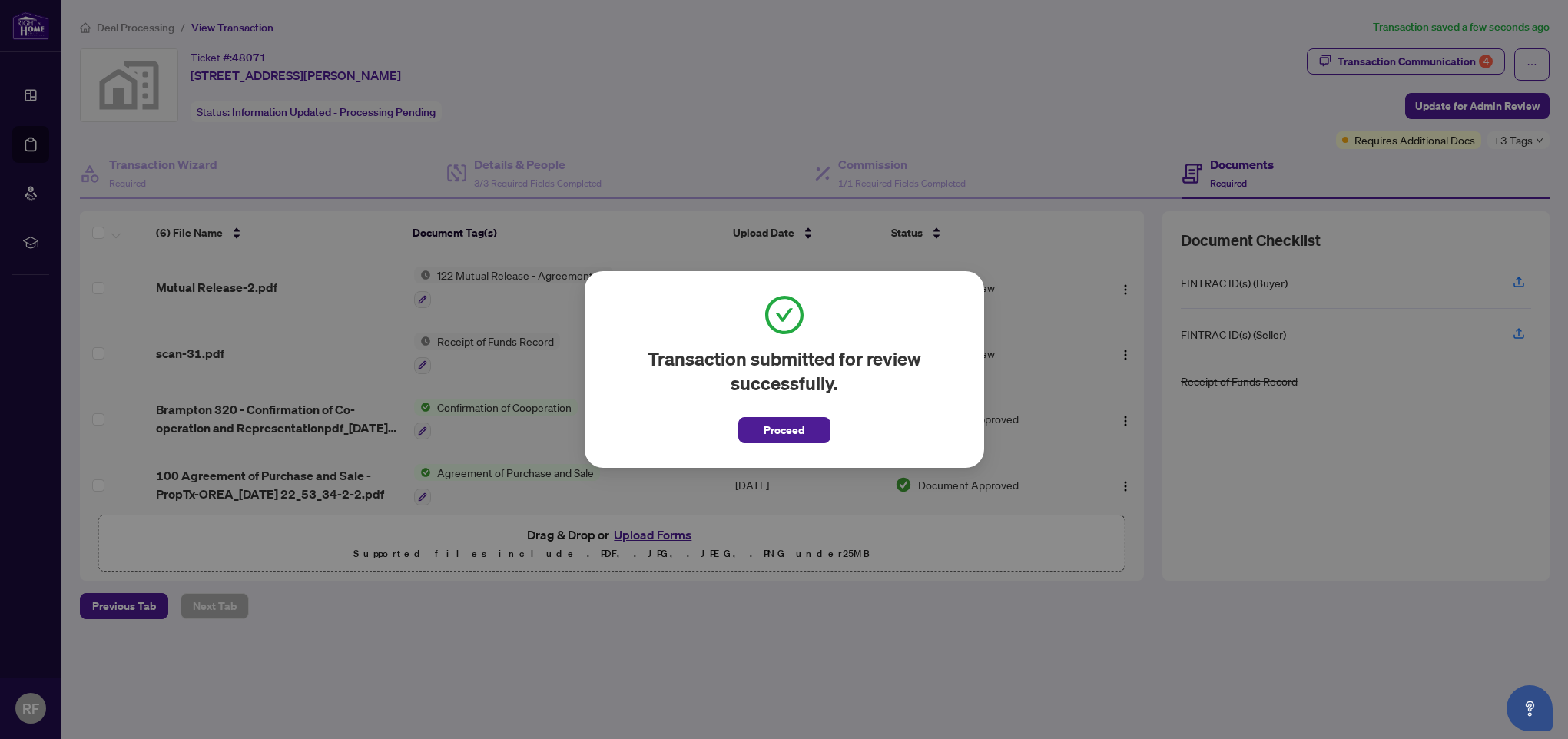
click at [960, 171] on div "Transaction submitted for review successfully. Proceed Cancel OK" at bounding box center [784, 370] width 1568 height 739
